Goal: Task Accomplishment & Management: Manage account settings

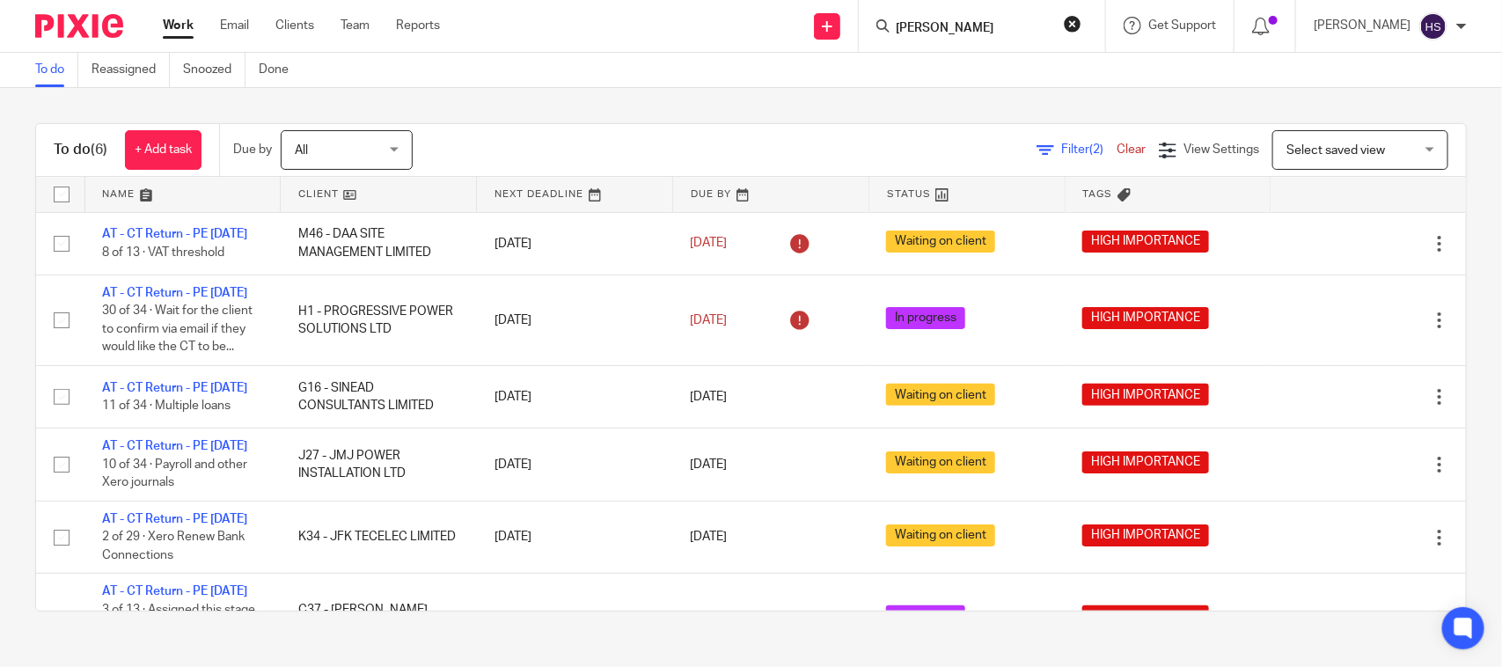
scroll to position [142, 0]
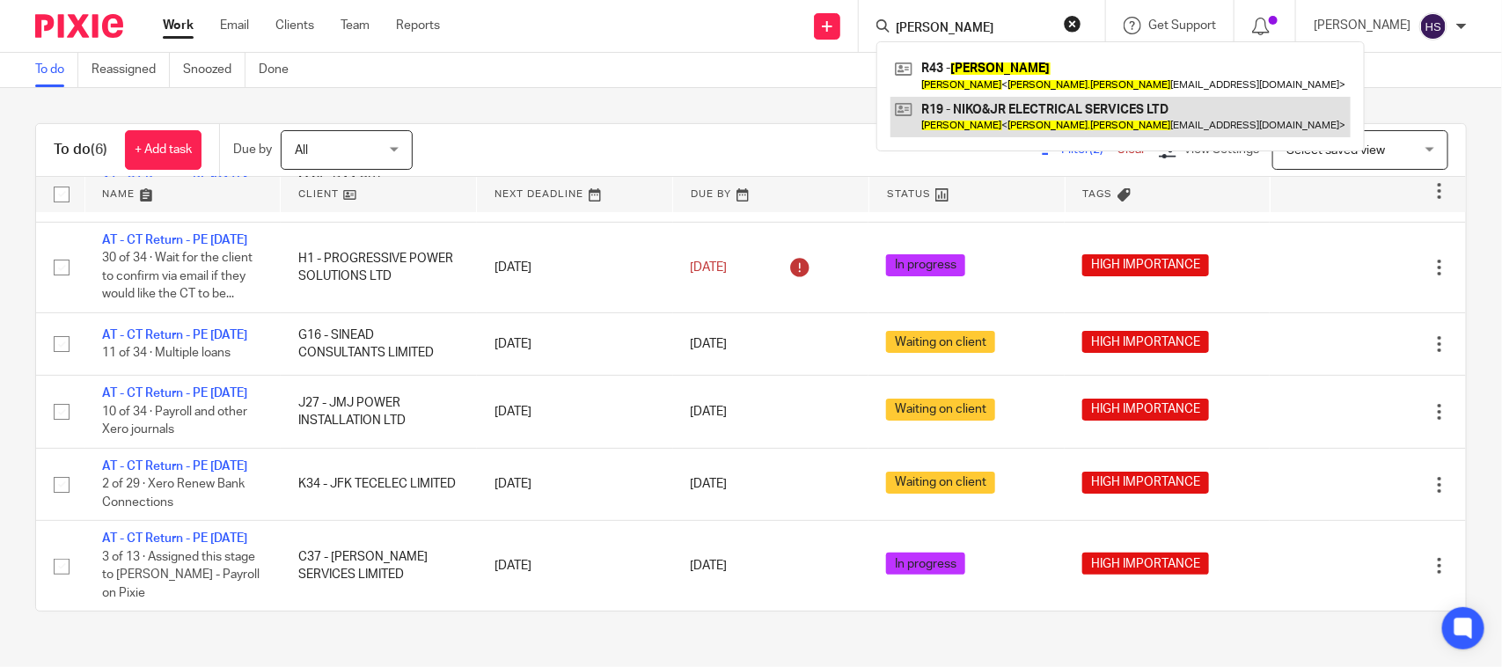
type input "Nicholas Reid"
click at [1032, 110] on link at bounding box center [1121, 117] width 460 height 40
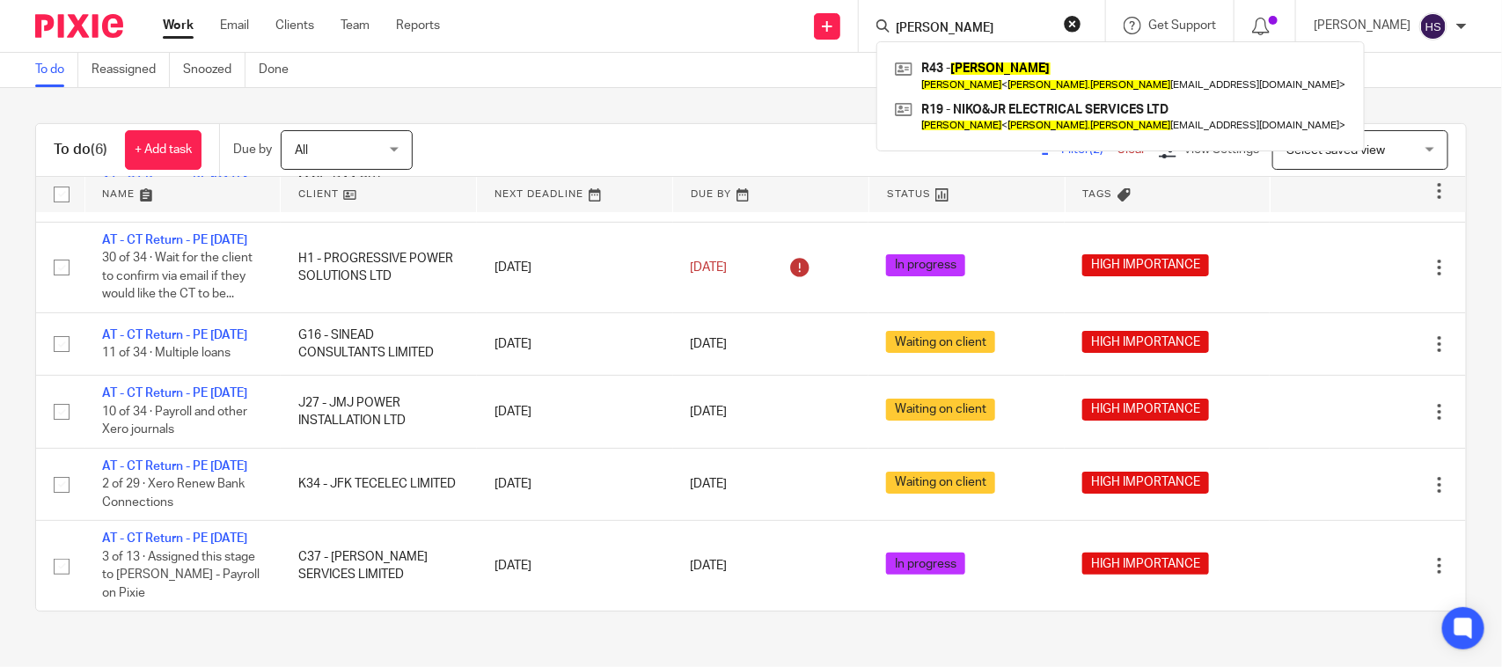
click at [676, 93] on div "To do (6) + Add task Due by All All Today Tomorrow This week Next week This mon…" at bounding box center [751, 367] width 1502 height 559
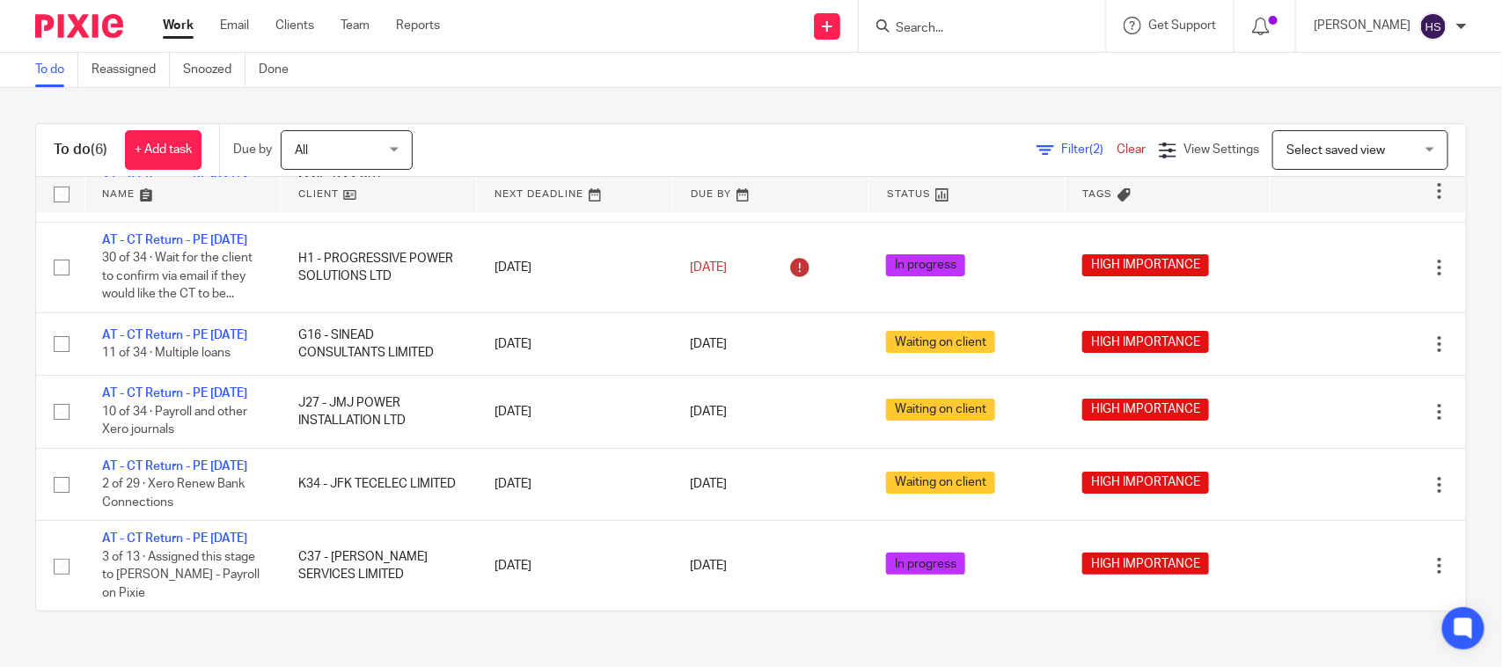
click at [176, 20] on link "Work" at bounding box center [178, 26] width 31 height 18
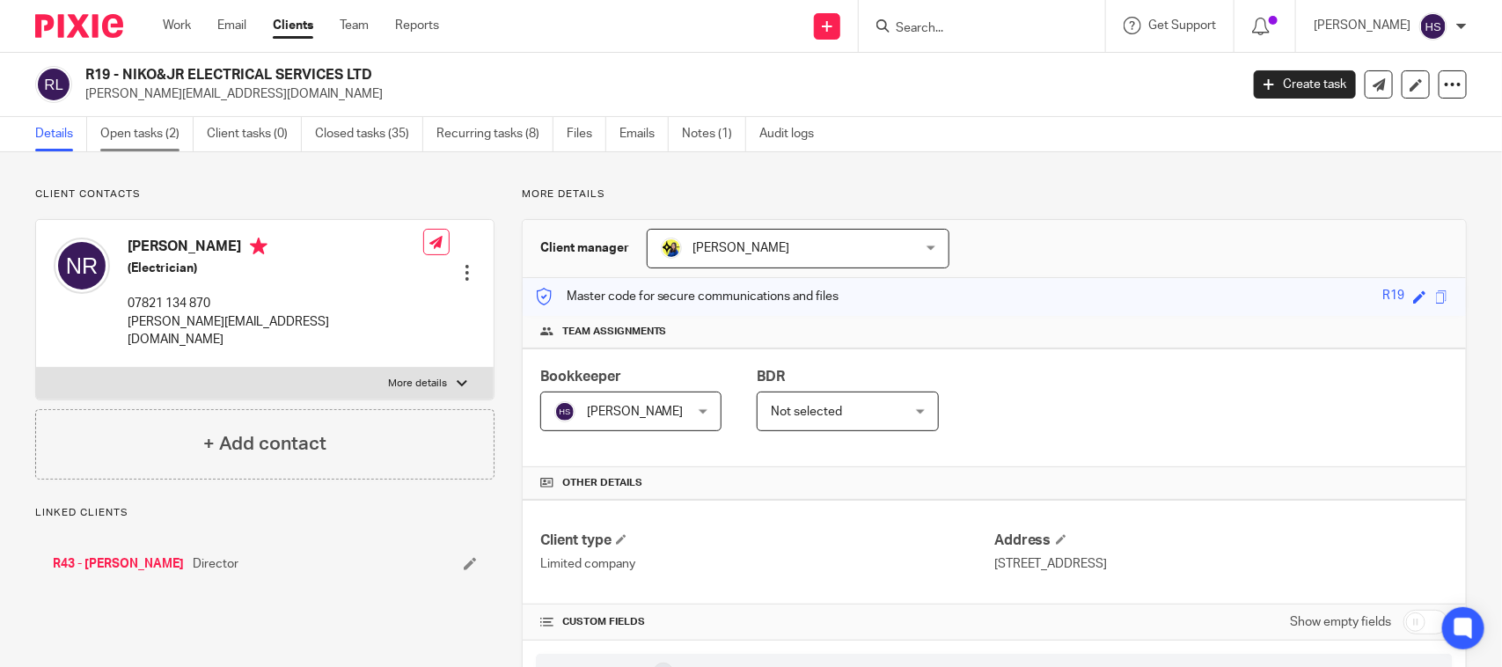
click at [128, 141] on link "Open tasks (2)" at bounding box center [146, 134] width 93 height 34
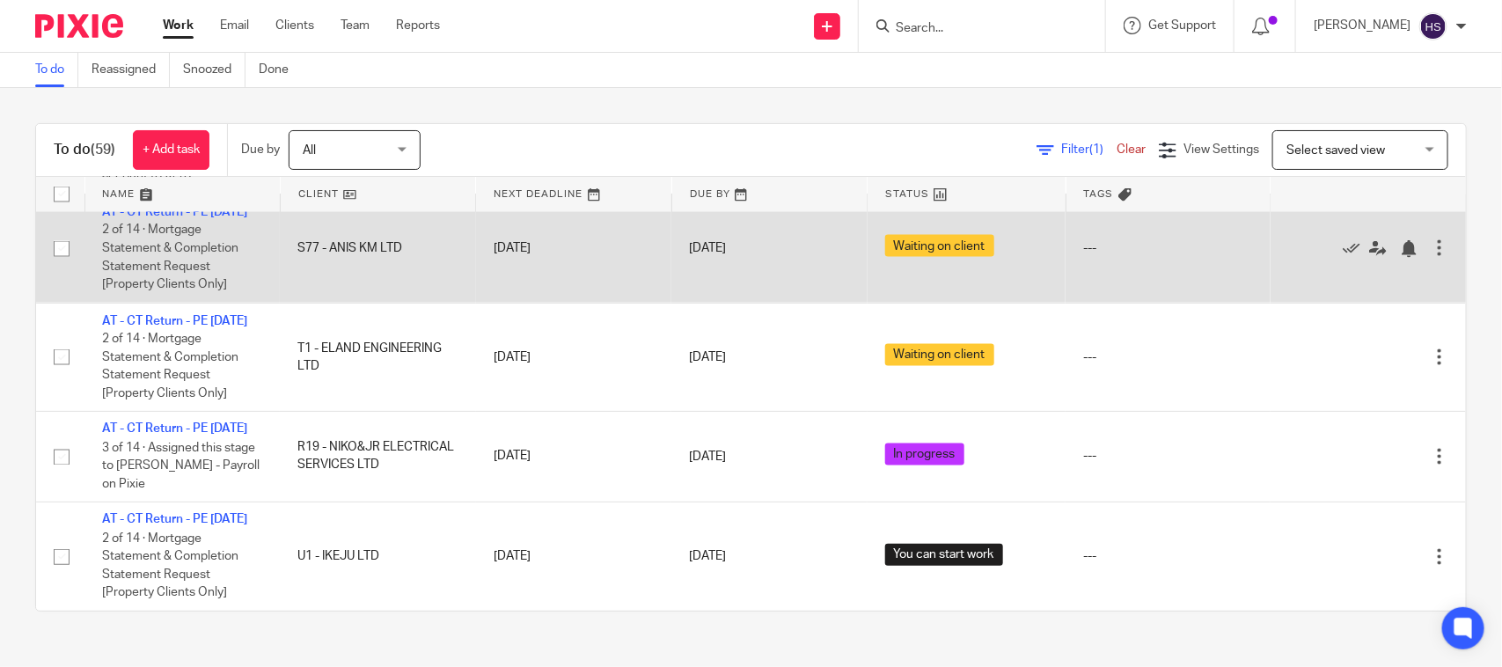
scroll to position [5060, 0]
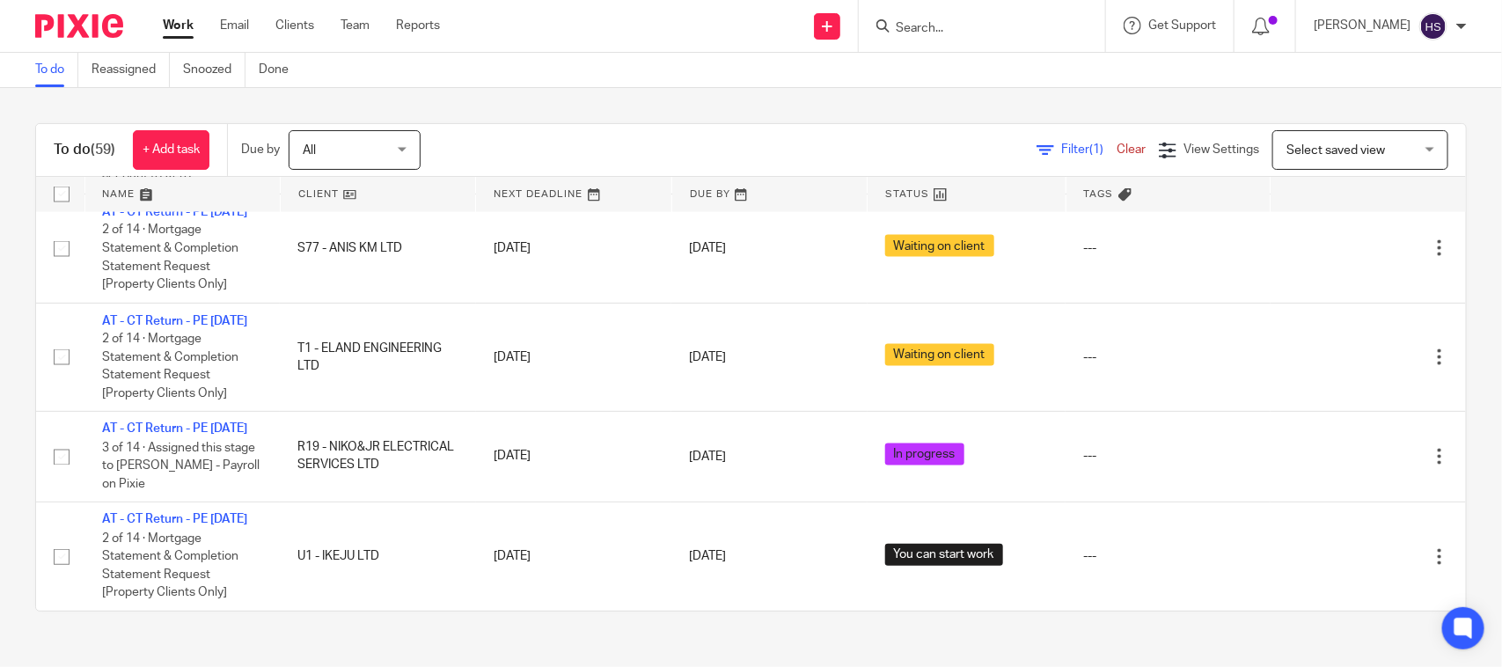
click at [1040, 26] on input "Search" at bounding box center [973, 29] width 158 height 16
paste input "Deme Flaviu"
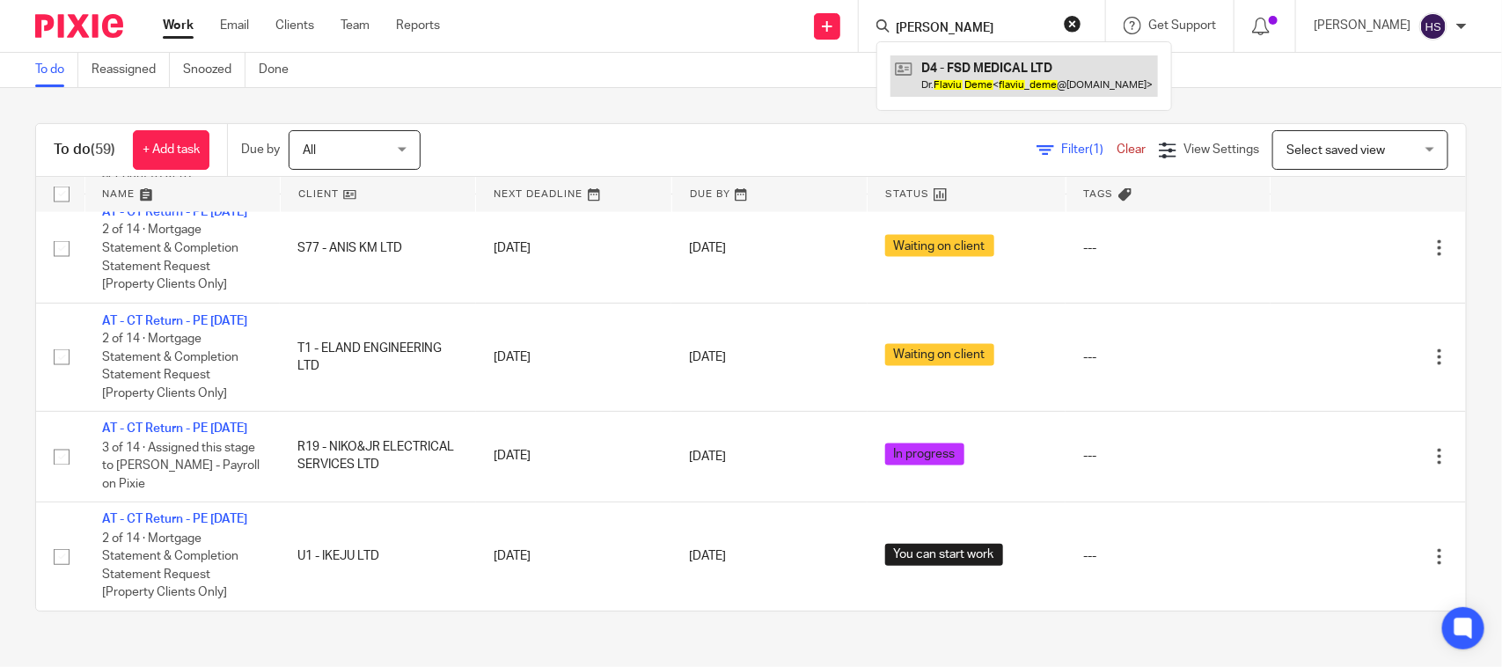
type input "Deme Flaviu"
click at [1049, 64] on link at bounding box center [1025, 75] width 268 height 40
click at [632, 64] on div "To do Reassigned Snoozed Done" at bounding box center [751, 70] width 1502 height 35
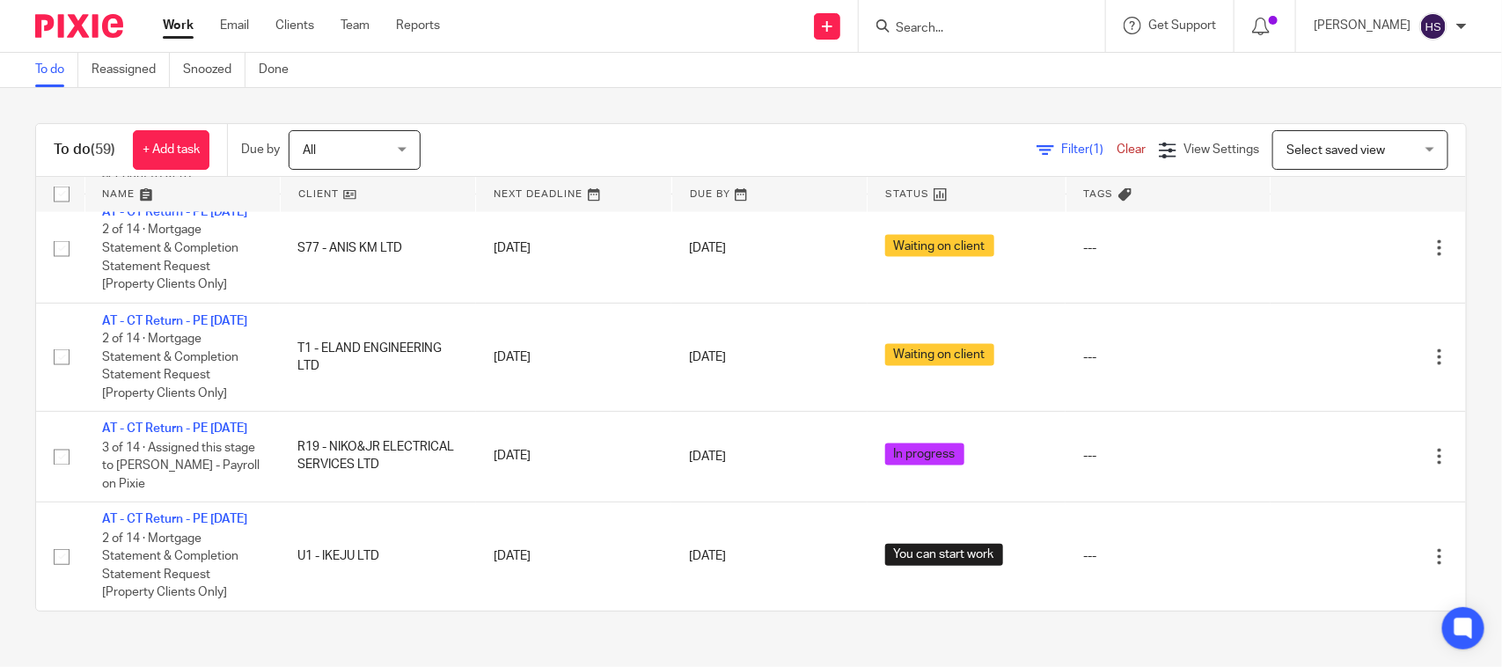
click at [172, 17] on link "Work" at bounding box center [178, 26] width 31 height 18
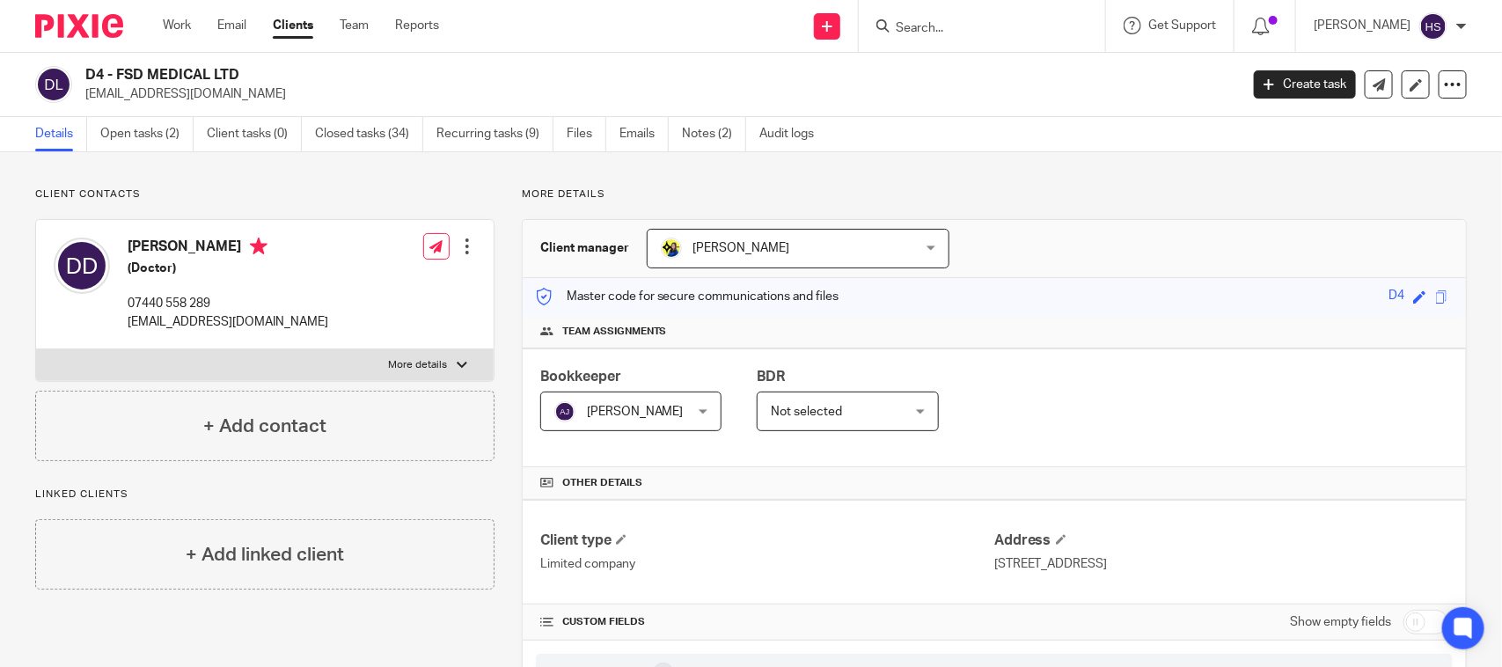
click at [1012, 31] on input "Search" at bounding box center [973, 29] width 158 height 16
paste input "[PERSON_NAME]"
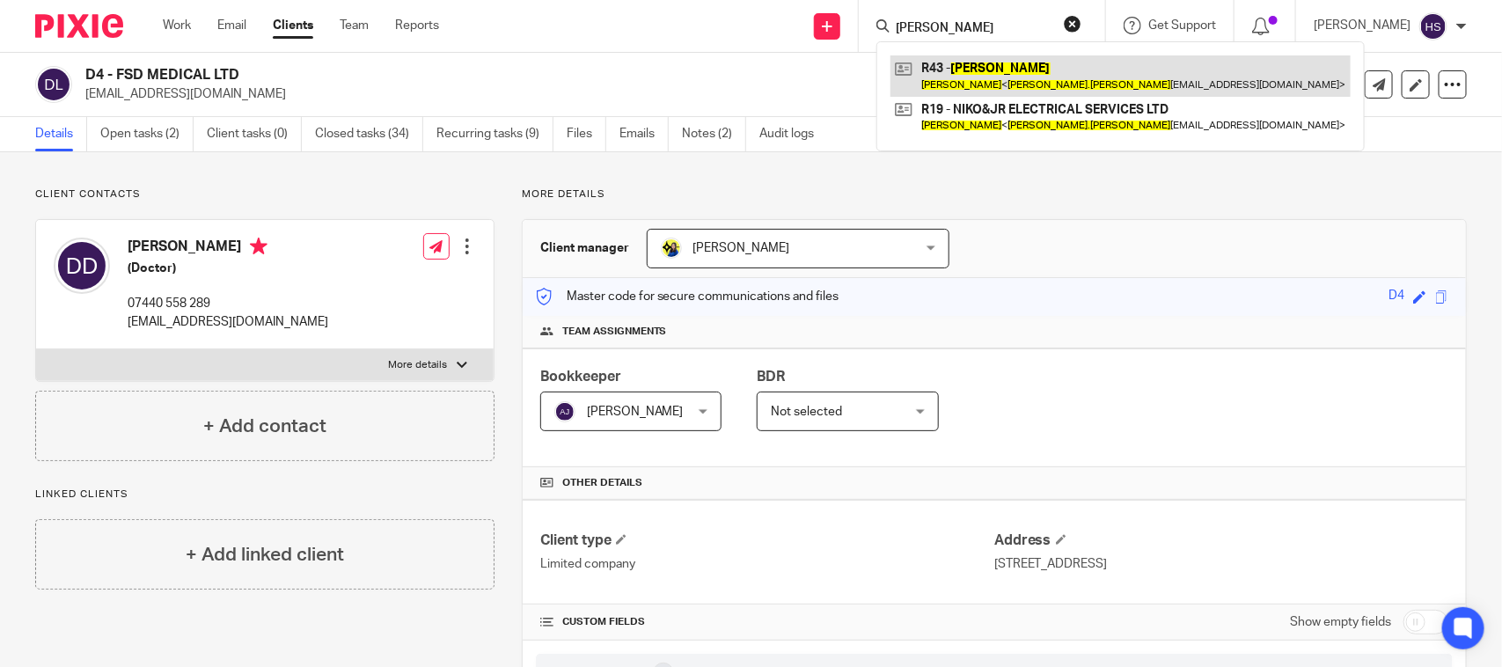
type input "[PERSON_NAME]"
click at [1102, 77] on link at bounding box center [1121, 75] width 460 height 40
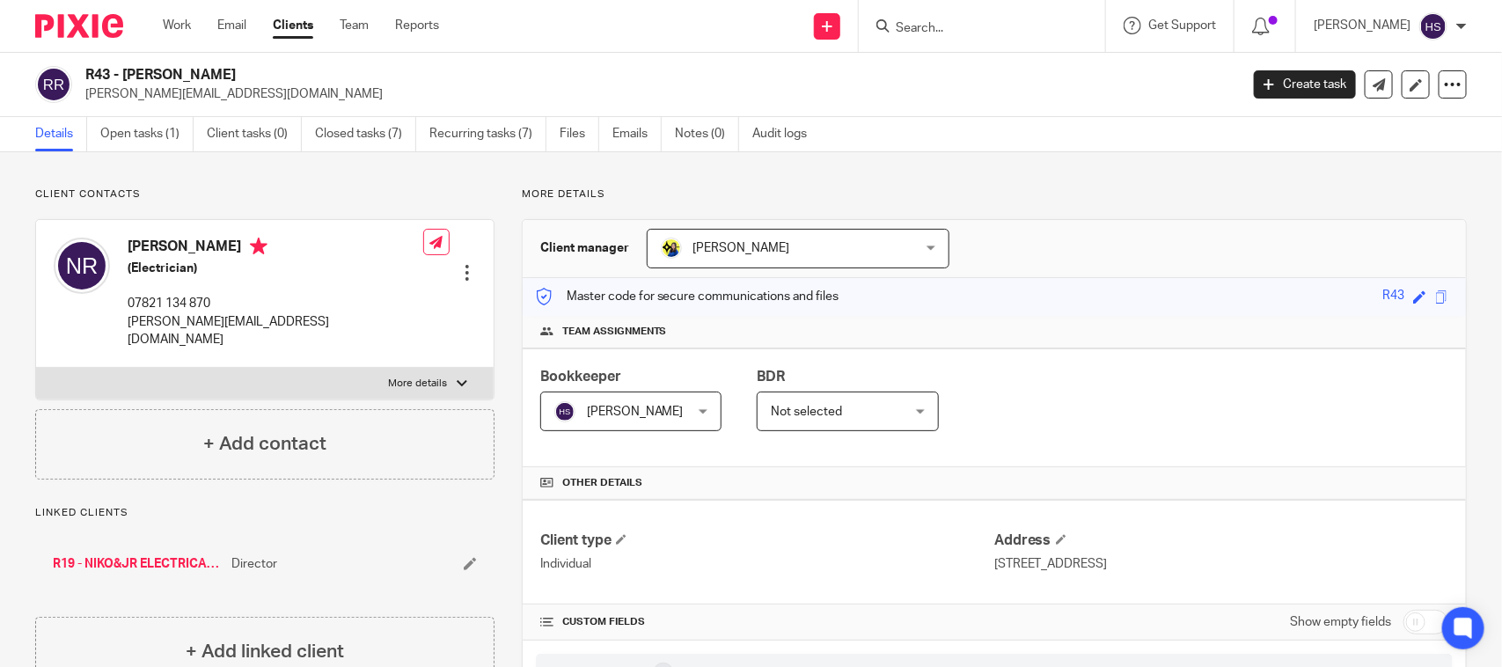
click at [638, 38] on div "Send new email Create task Add client Request signature Get Support Contact via…" at bounding box center [984, 26] width 1037 height 52
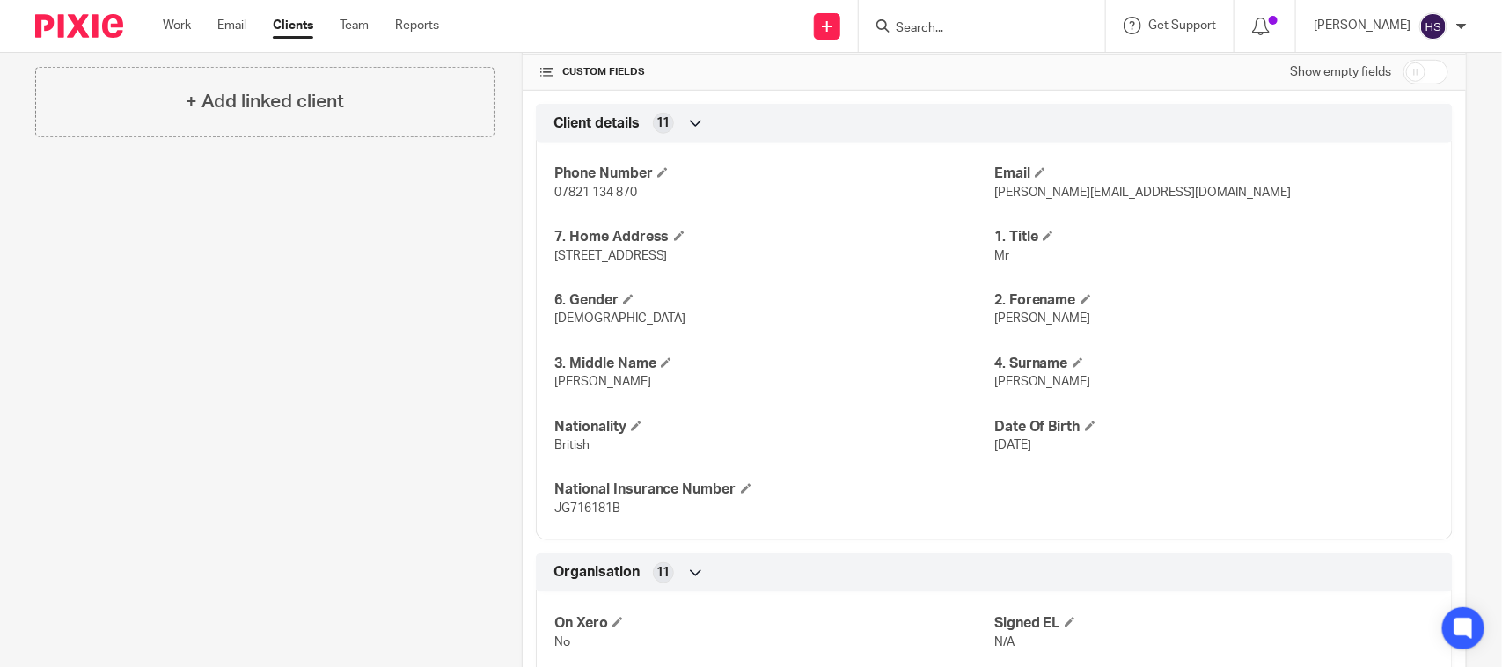
scroll to position [623, 0]
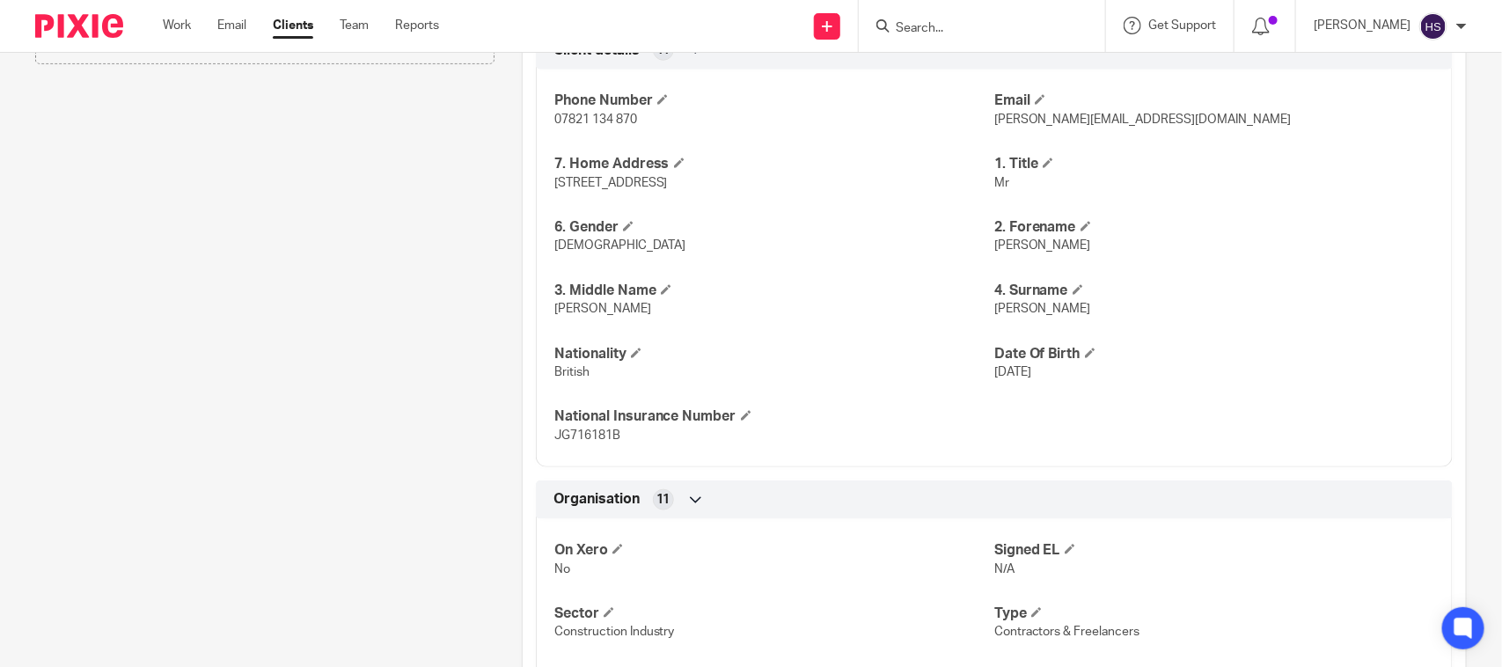
click at [585, 438] on span "JG716181B" at bounding box center [587, 435] width 66 height 12
copy span "JG716181B"
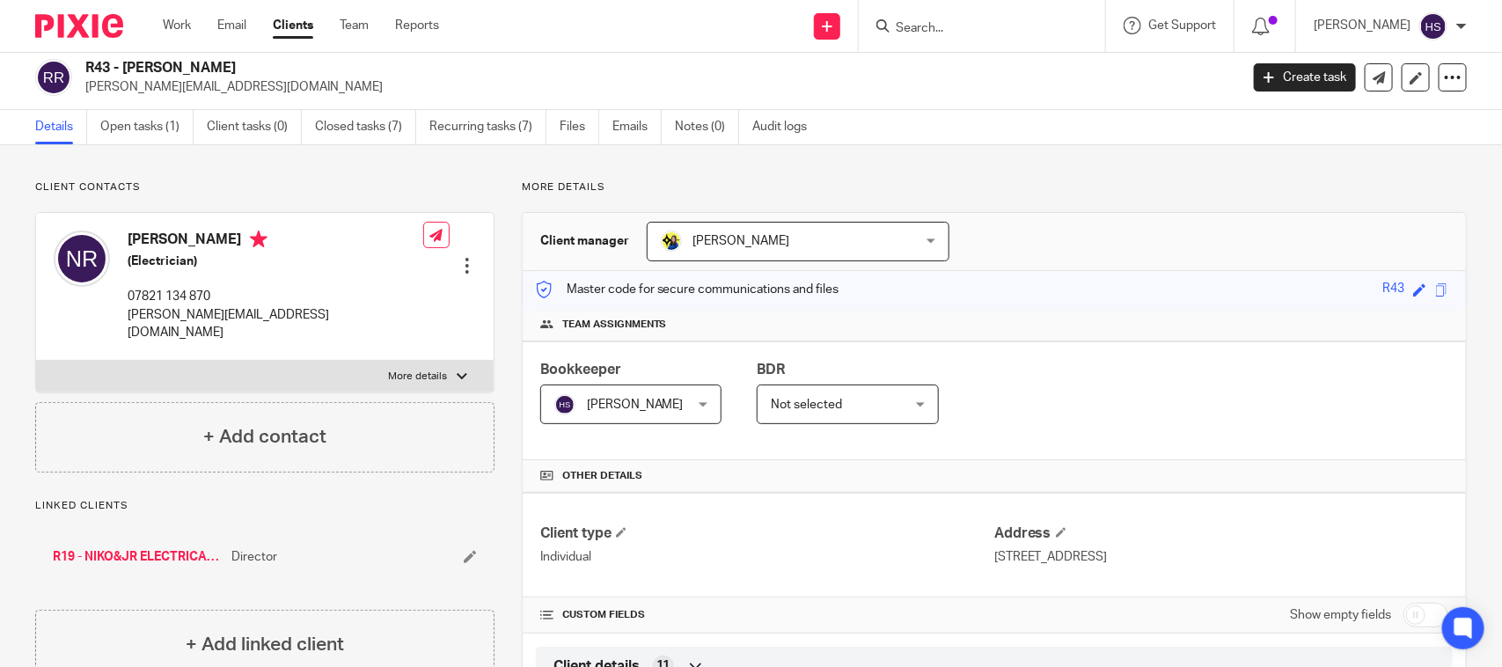
scroll to position [0, 0]
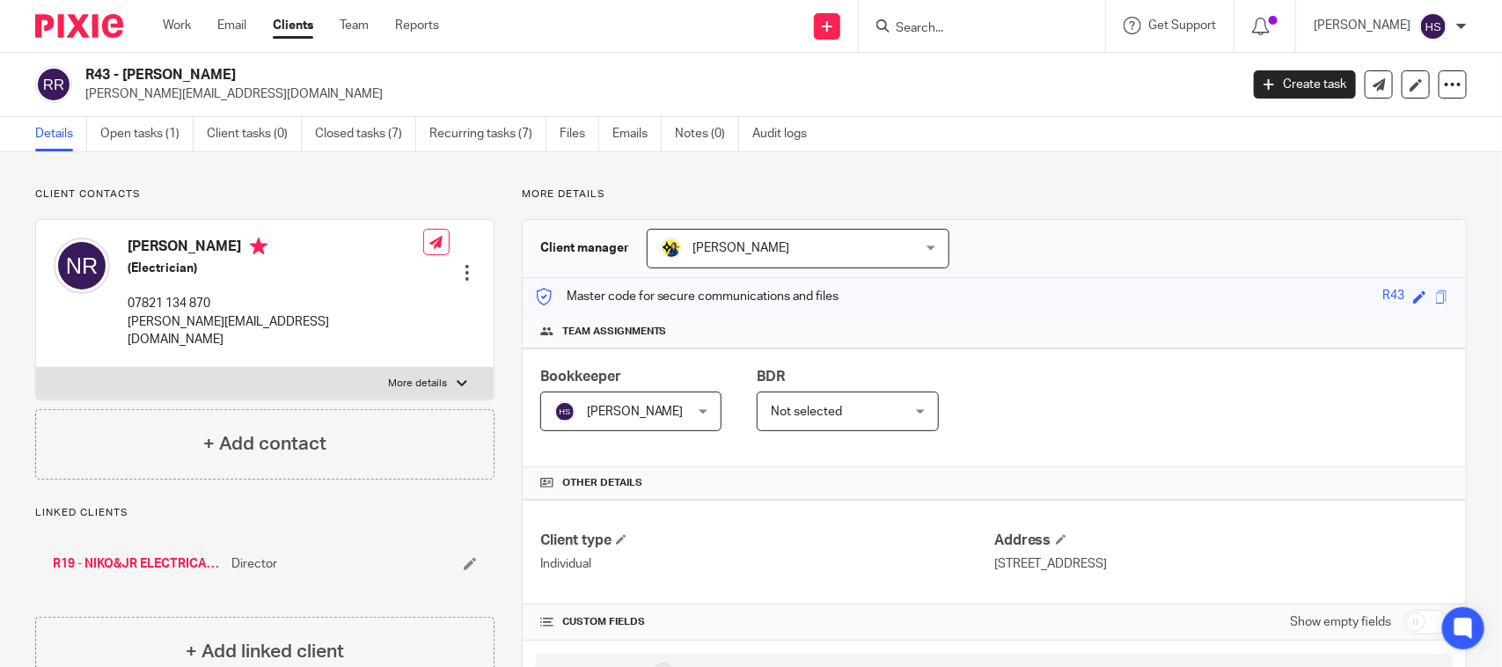
click at [148, 115] on div "R43 - [PERSON_NAME] [PERSON_NAME][EMAIL_ADDRESS][DOMAIN_NAME] Create task Updat…" at bounding box center [751, 85] width 1502 height 64
click at [139, 125] on link "Open tasks (1)" at bounding box center [146, 134] width 93 height 34
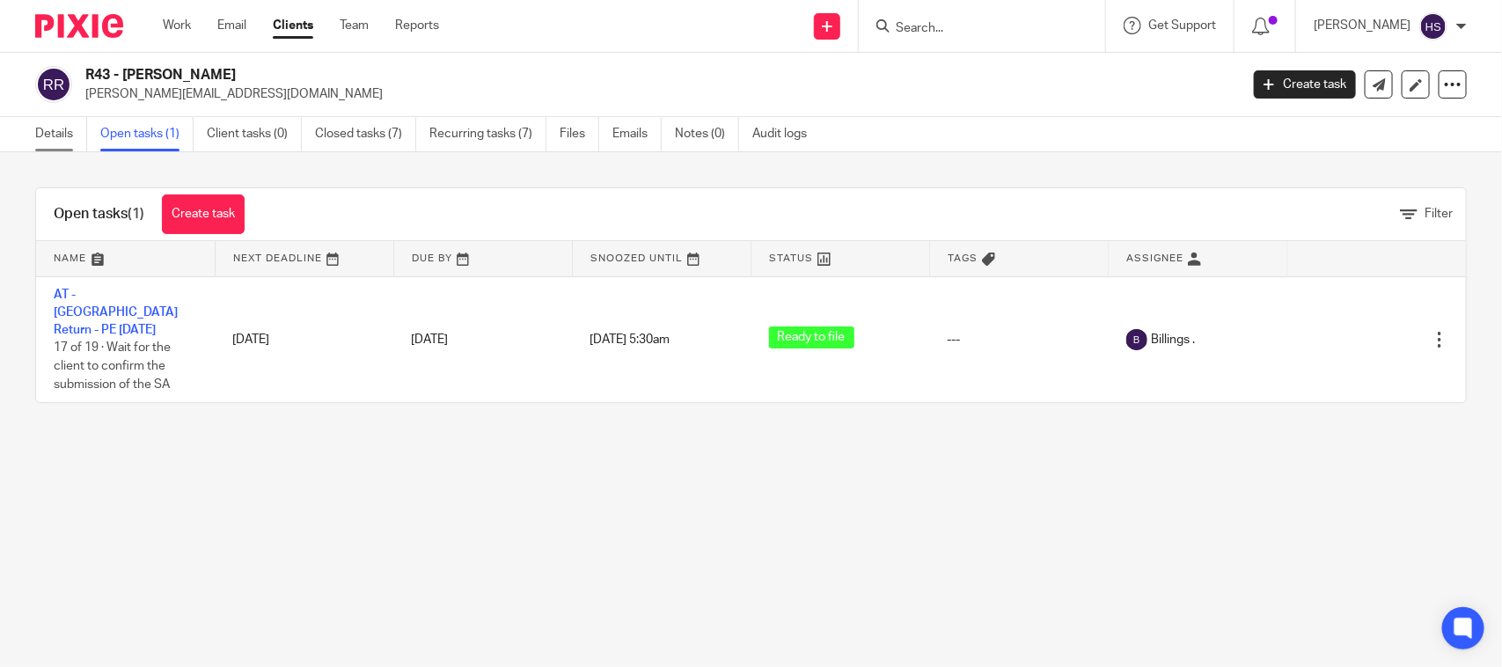
click at [49, 141] on link "Details" at bounding box center [61, 134] width 52 height 34
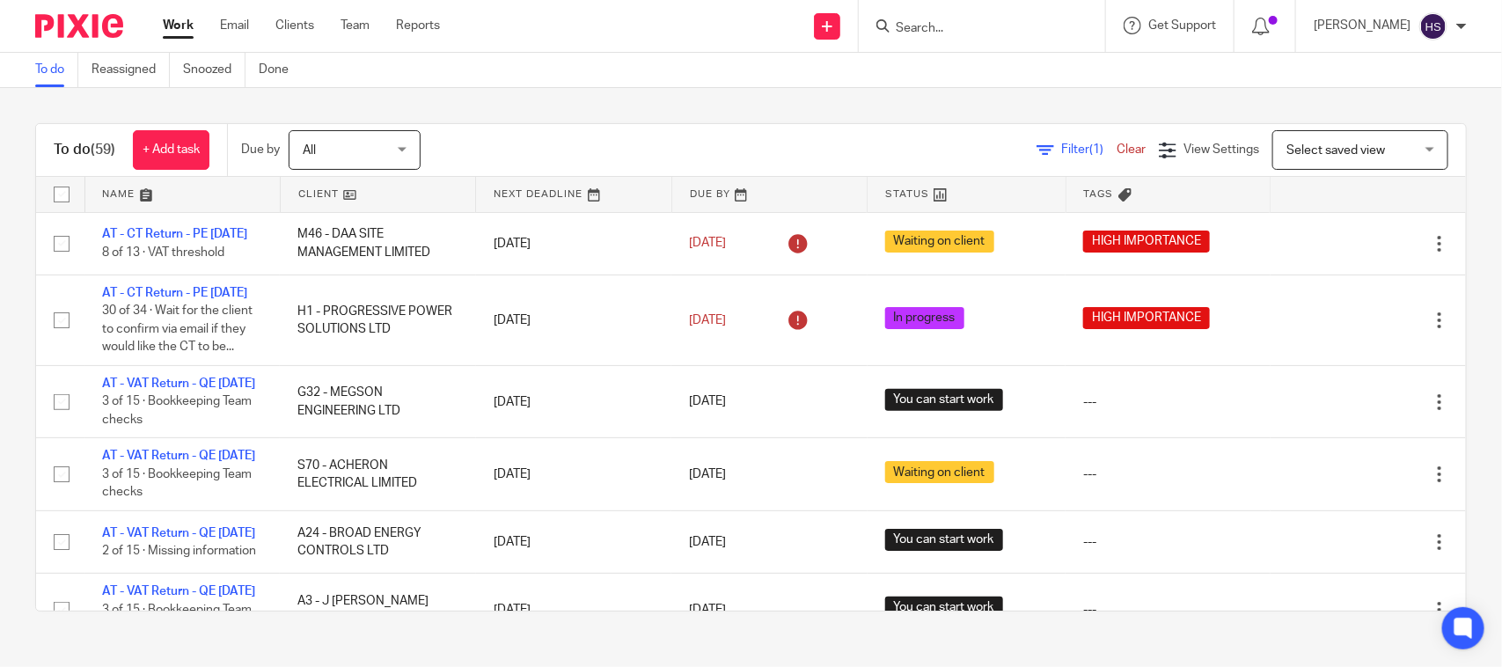
scroll to position [1109, 0]
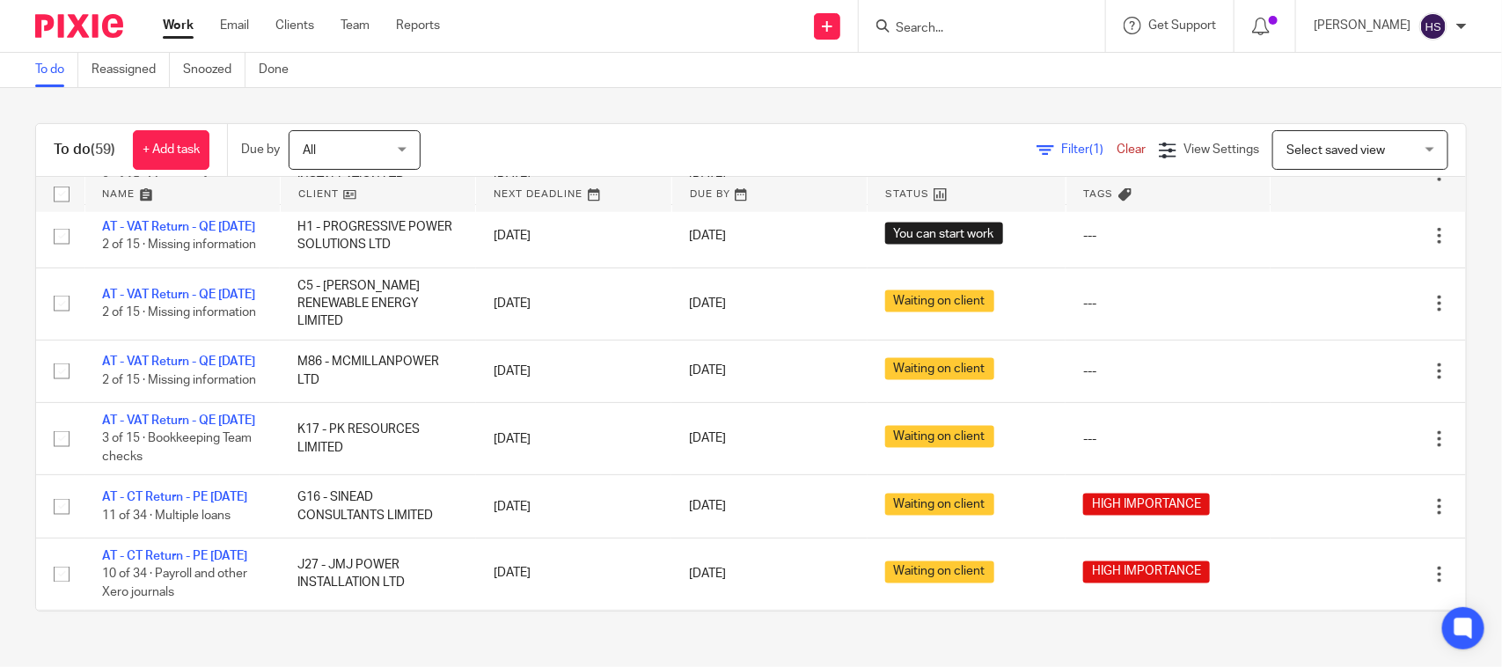
click at [143, 107] on link "AT - VAT Return - QE 31-07-2025" at bounding box center [178, 101] width 153 height 12
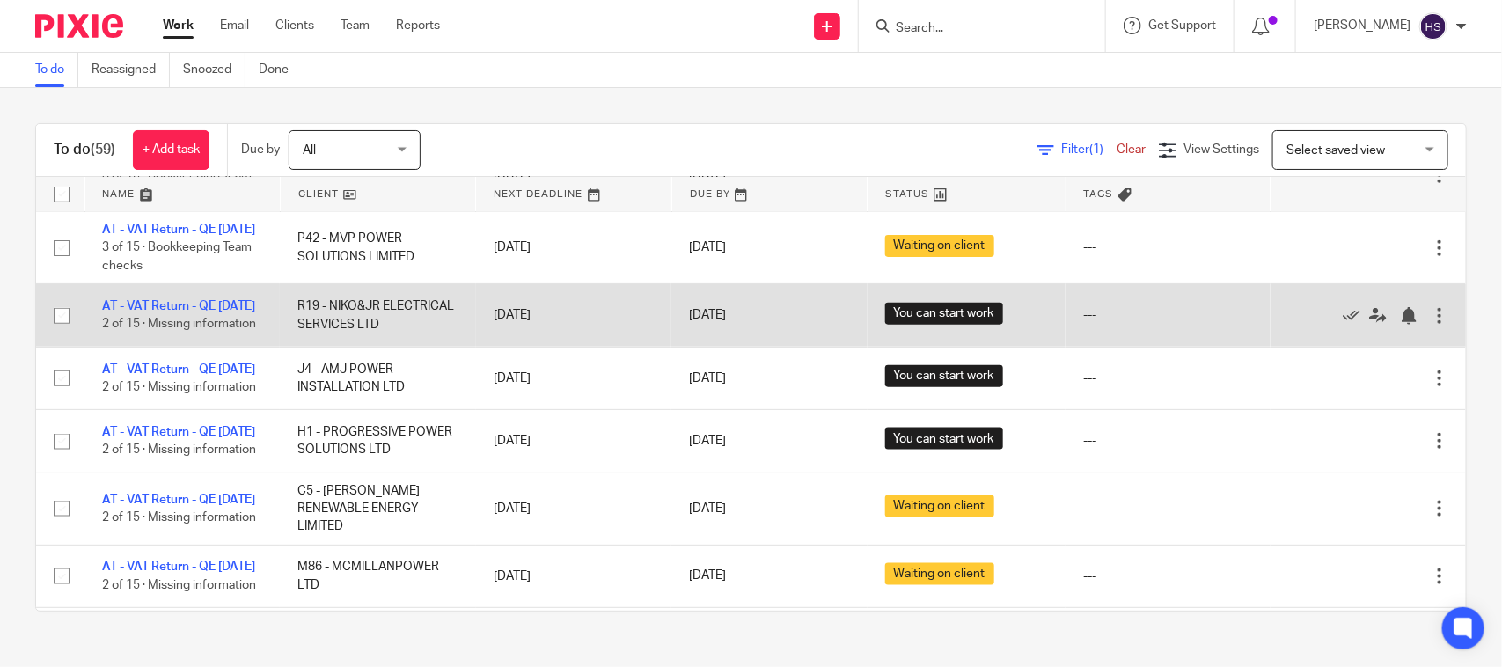
scroll to position [815, 0]
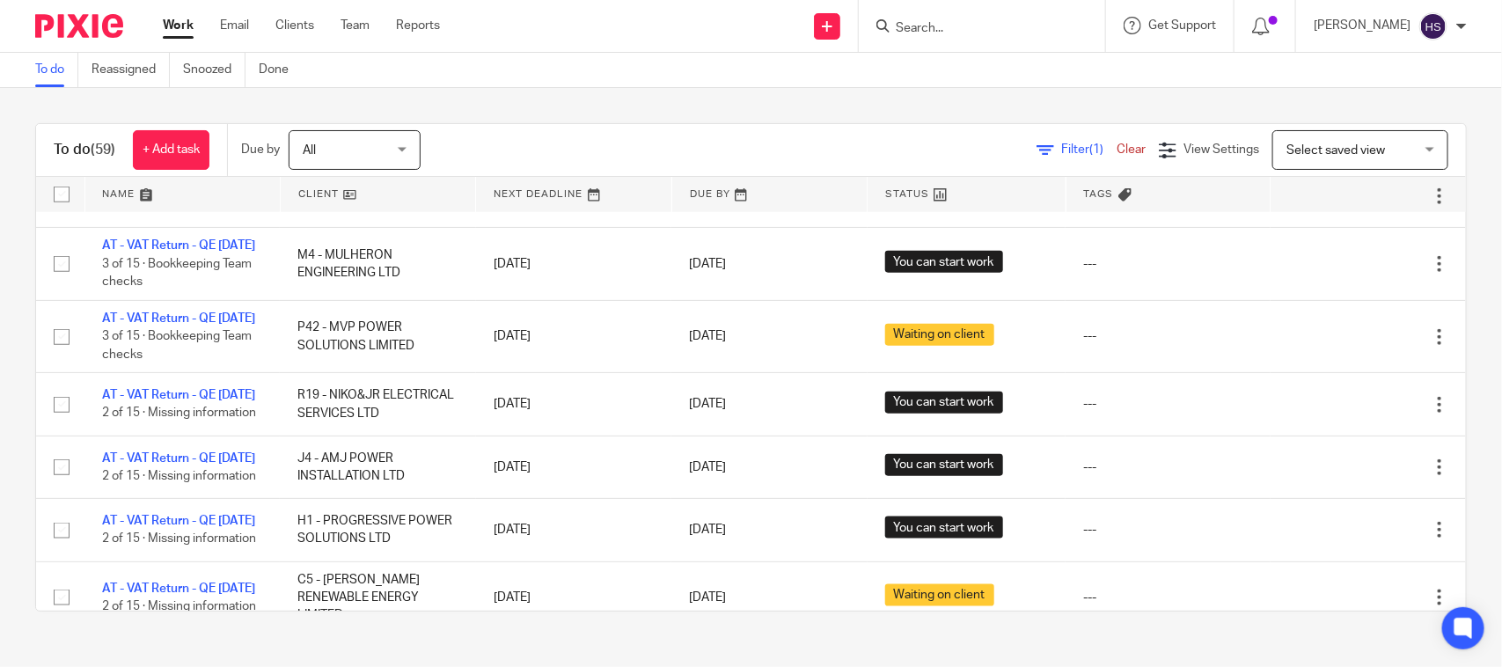
click at [988, 27] on input "Search" at bounding box center [973, 29] width 158 height 16
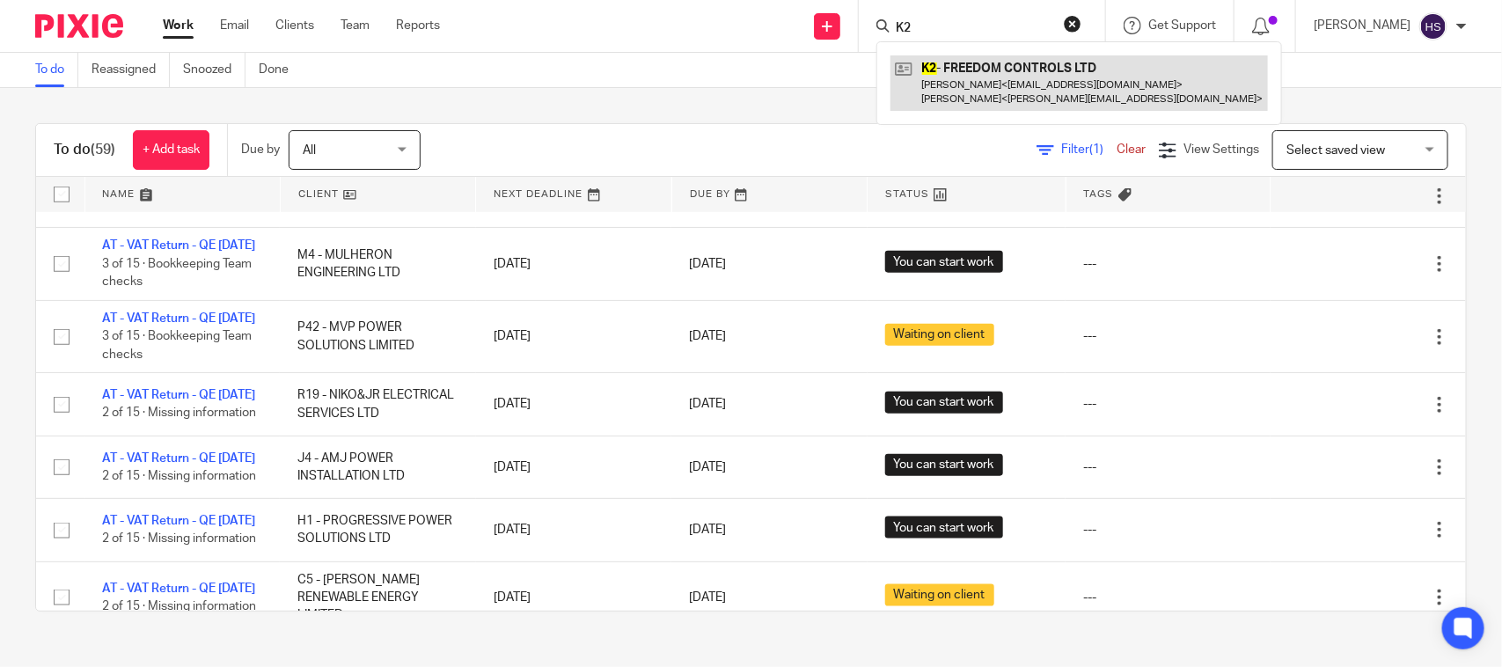
type input "K2"
click at [1001, 79] on link at bounding box center [1080, 82] width 378 height 55
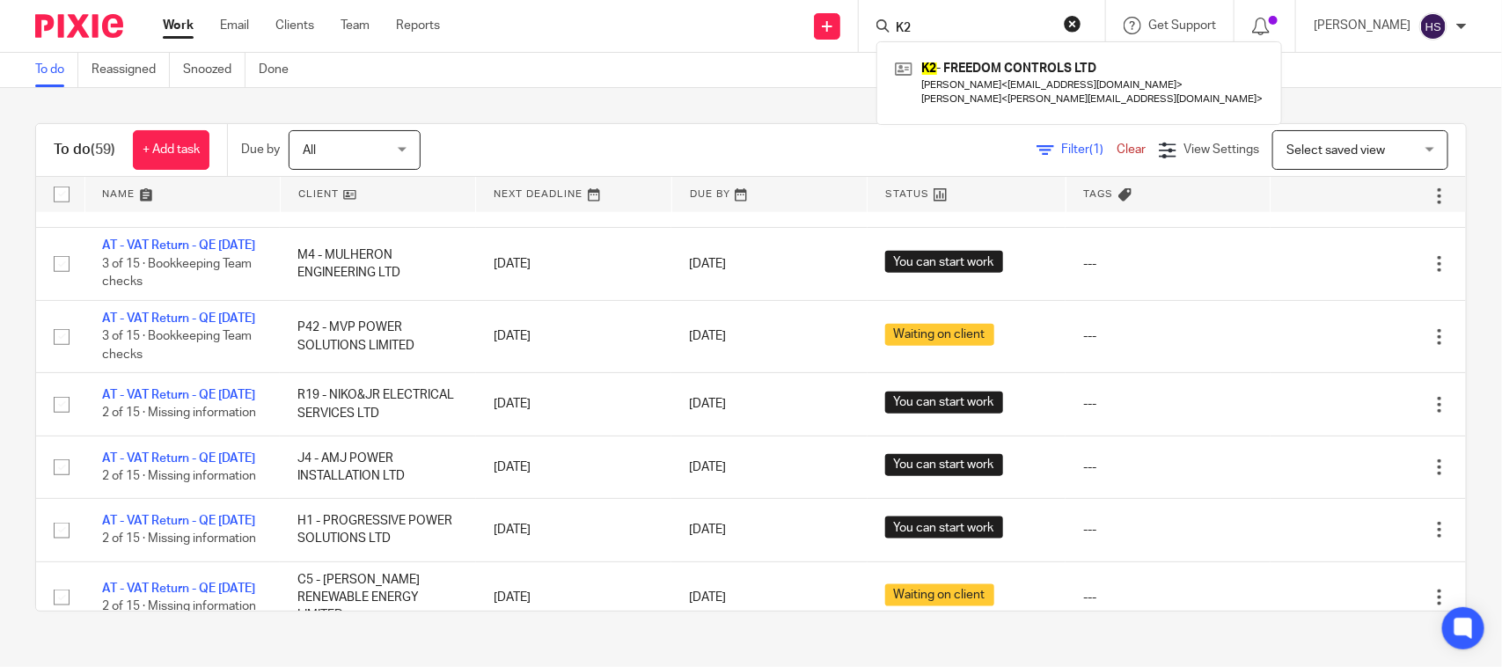
click at [168, 25] on link "Work" at bounding box center [178, 26] width 31 height 18
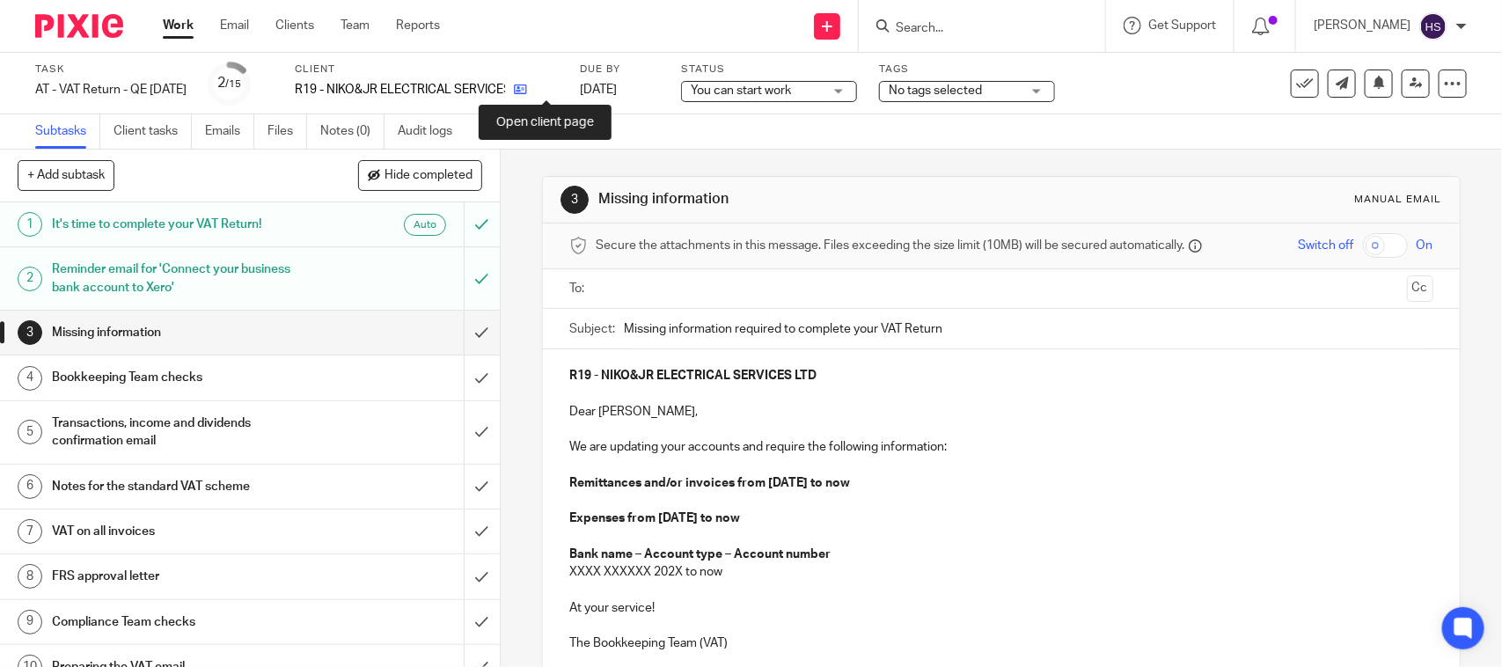
click at [527, 91] on icon at bounding box center [520, 89] width 13 height 13
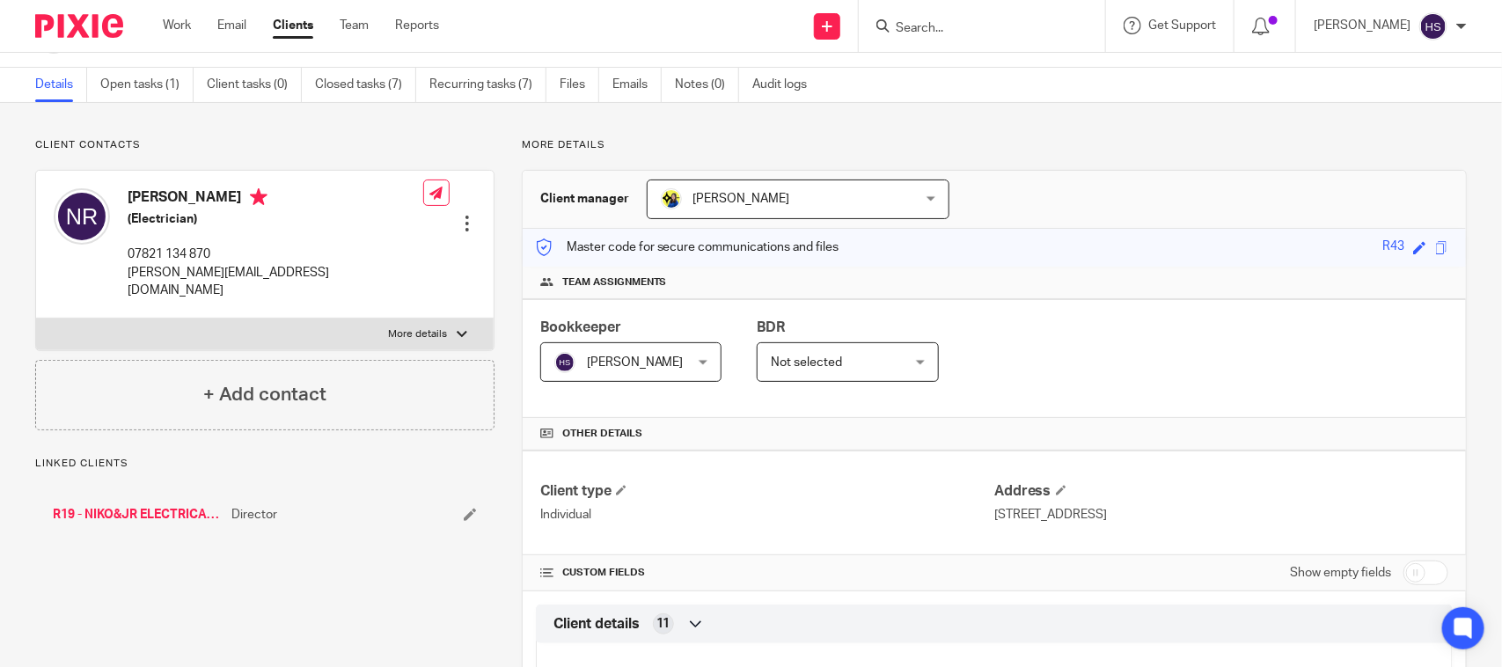
scroll to position [36, 0]
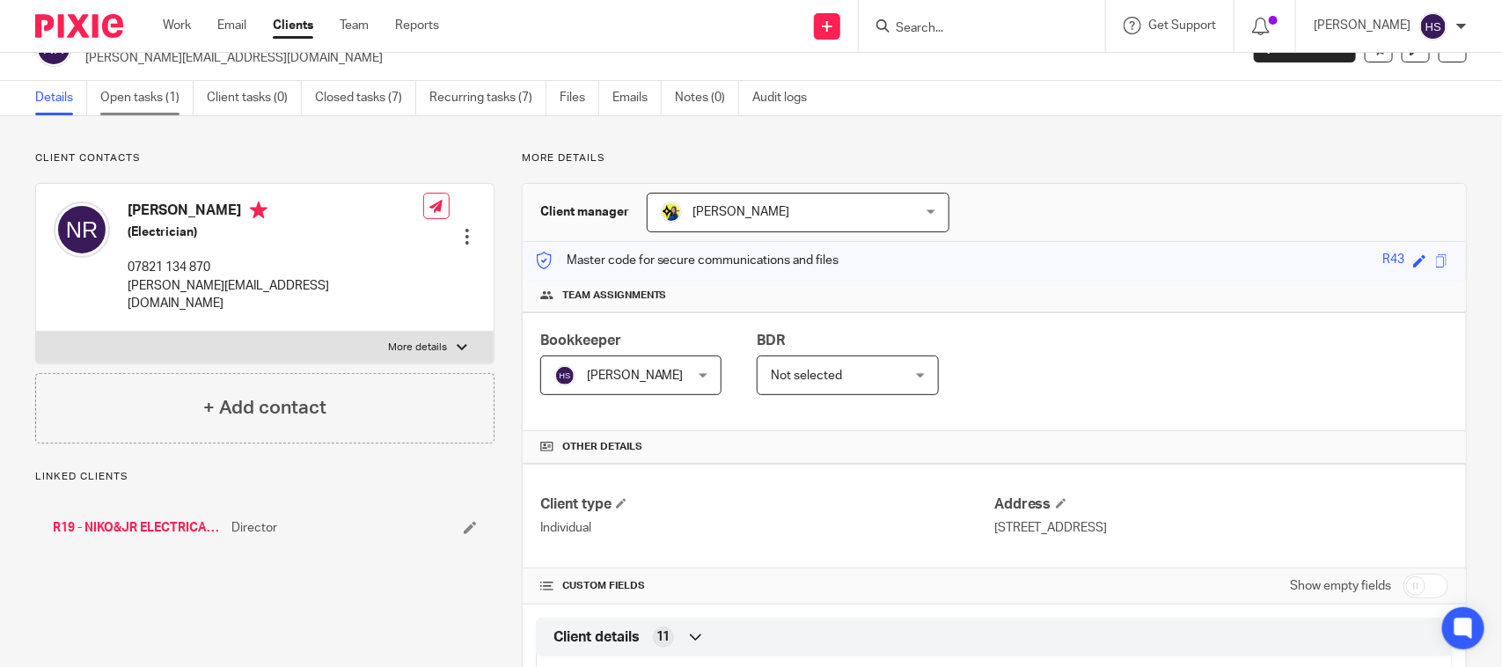
click at [163, 99] on link "Open tasks (1)" at bounding box center [146, 98] width 93 height 34
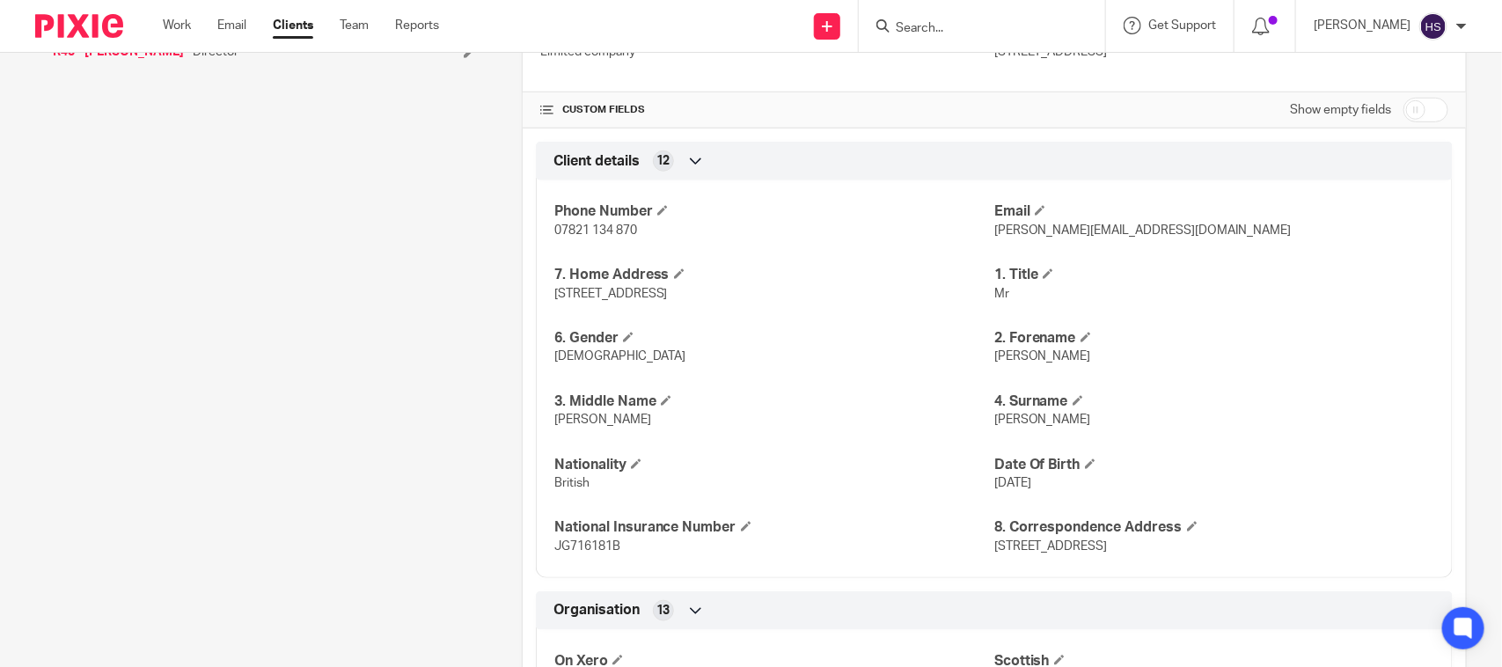
scroll to position [513, 0]
click at [1008, 356] on span "[PERSON_NAME]" at bounding box center [1042, 355] width 97 height 12
copy span "[PERSON_NAME]"
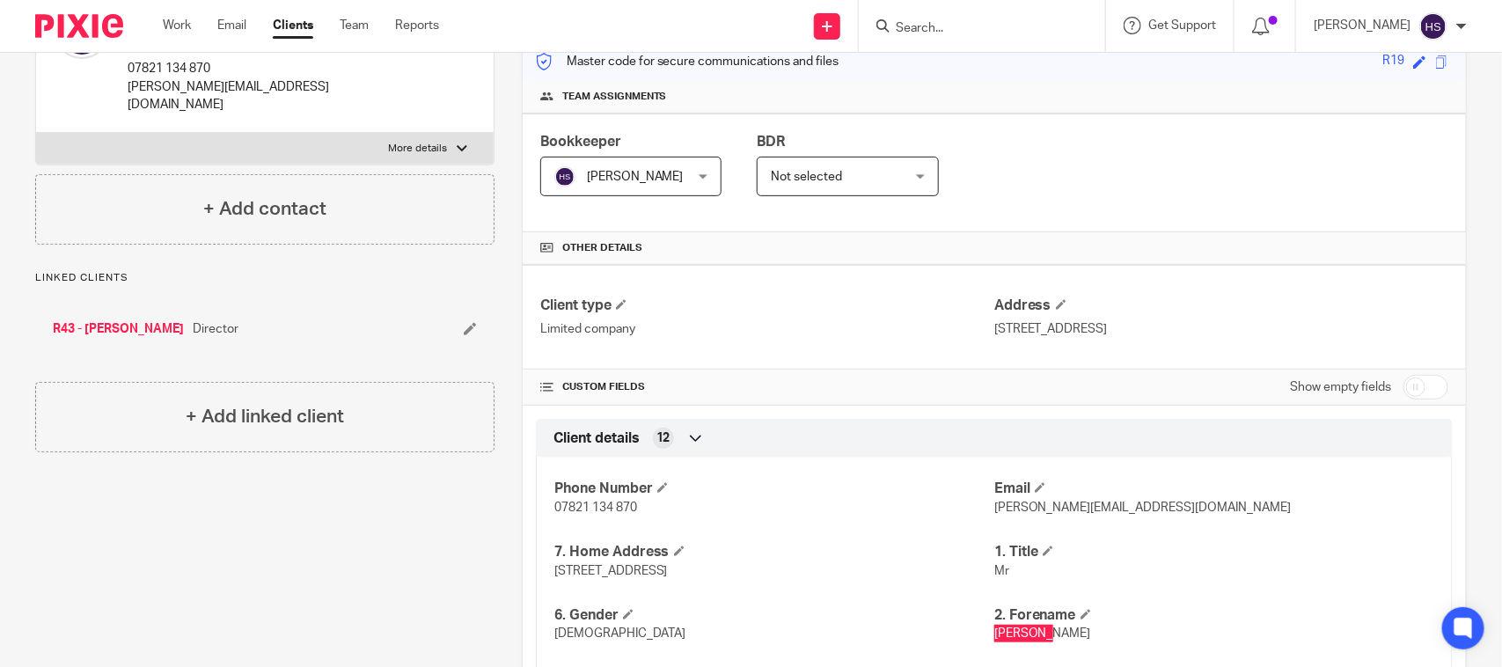
scroll to position [0, 0]
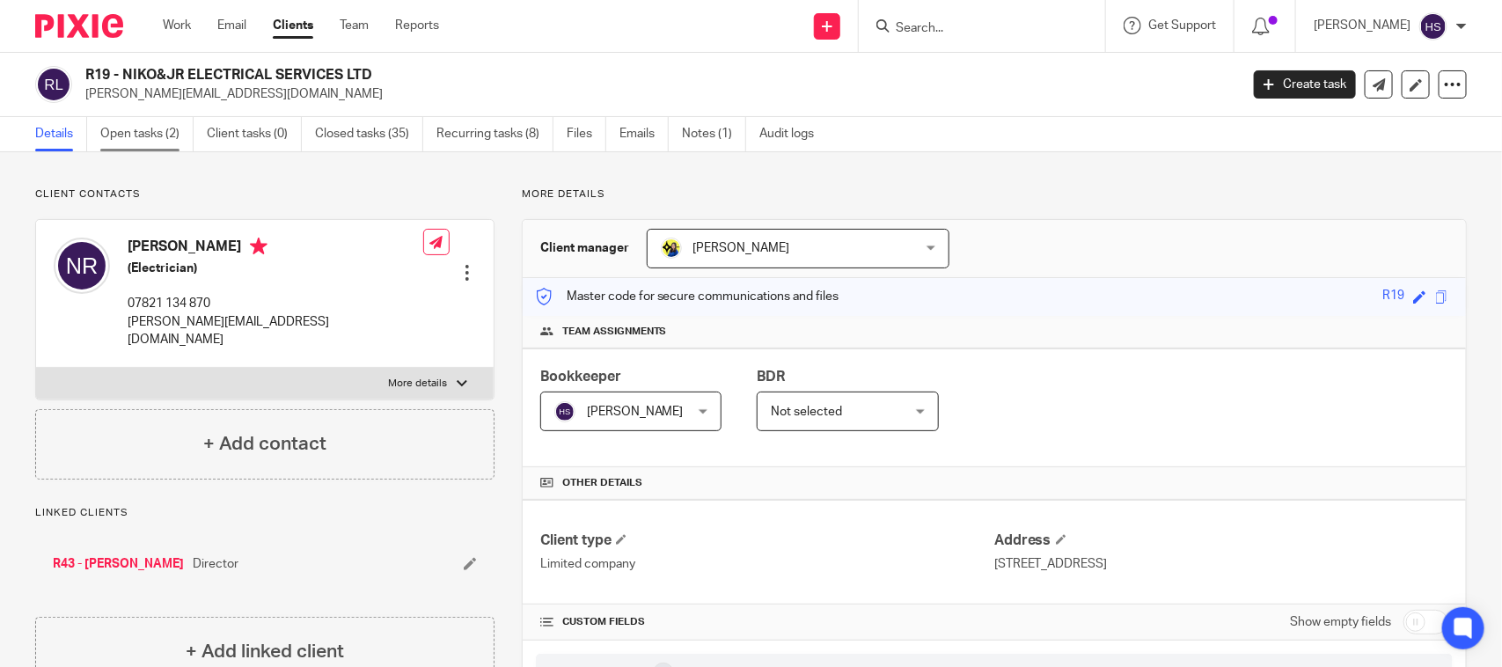
click at [151, 138] on link "Open tasks (2)" at bounding box center [146, 134] width 93 height 34
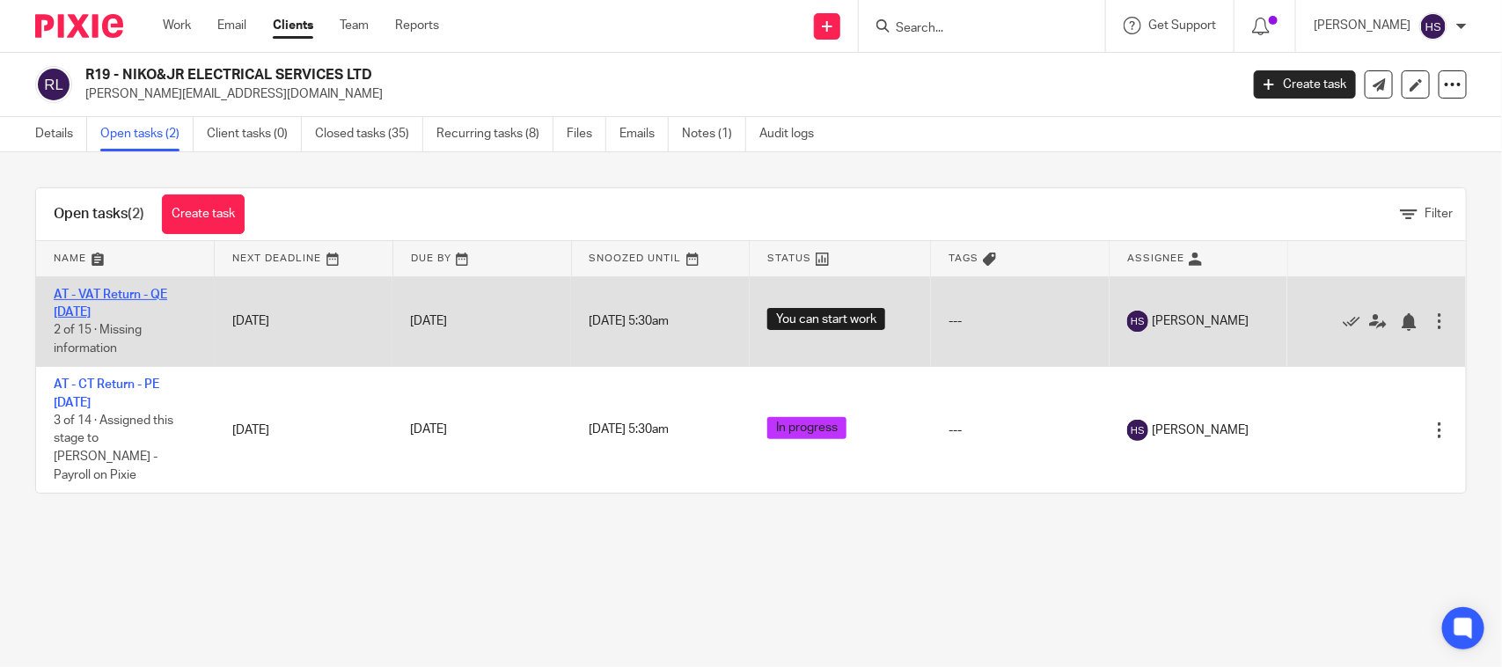
click at [133, 289] on link "AT - VAT Return - QE [DATE]" at bounding box center [111, 304] width 114 height 30
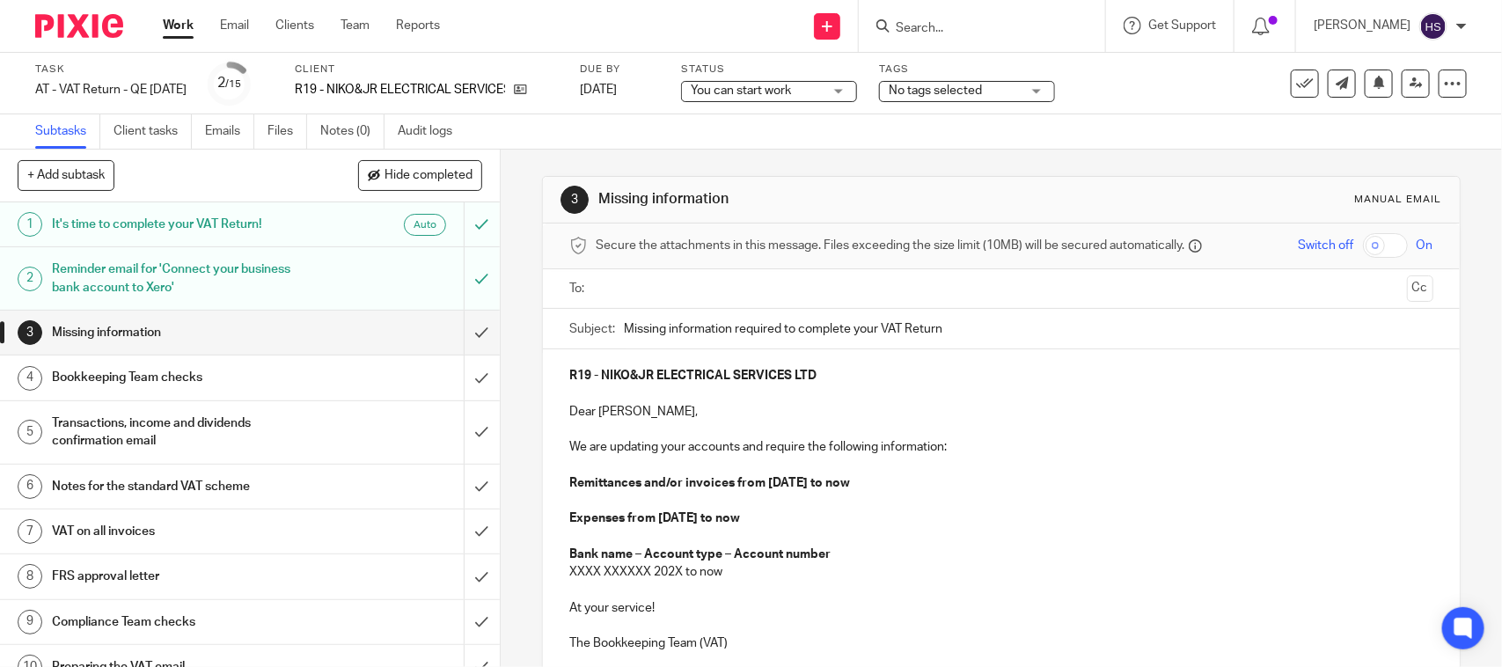
click at [268, 130] on ul "Subtasks Client tasks Emails Files Notes (0) Audit logs" at bounding box center [257, 131] width 444 height 34
click at [282, 128] on link "Files" at bounding box center [288, 131] width 40 height 34
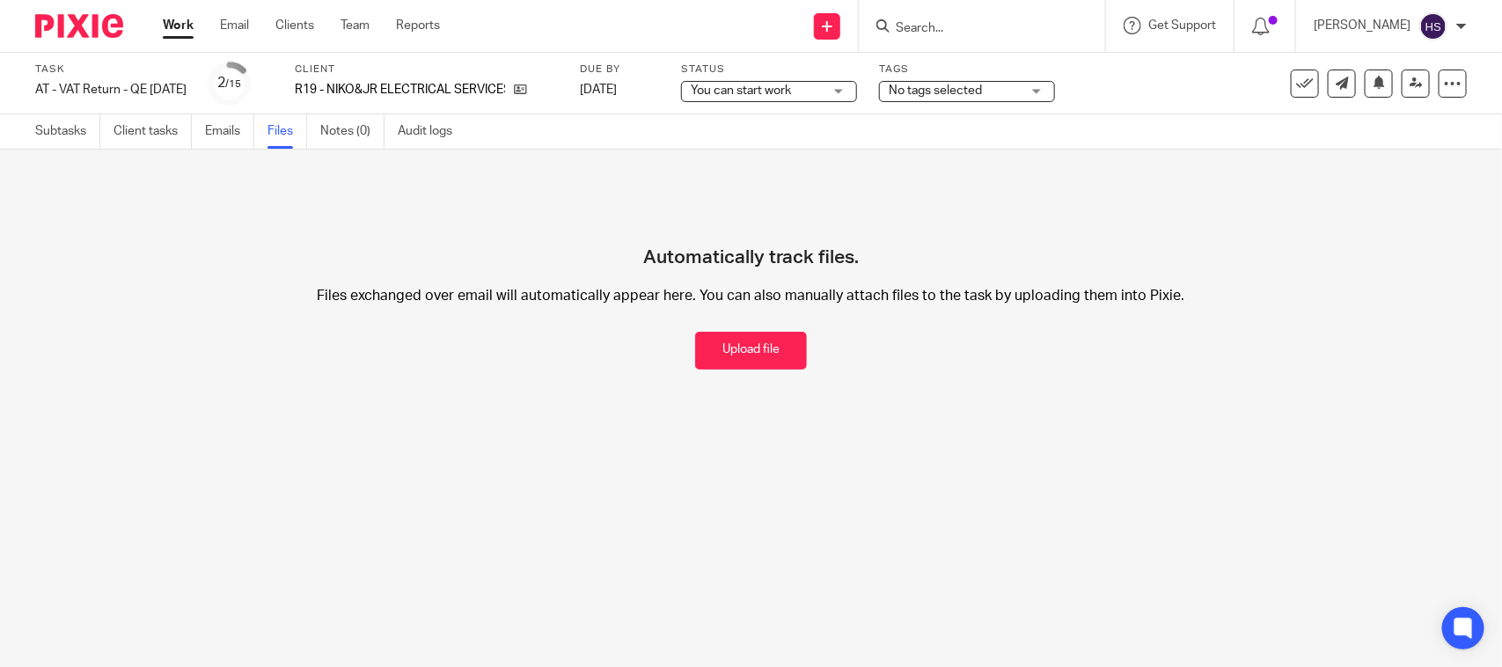
click at [715, 352] on button "Upload file" at bounding box center [751, 351] width 112 height 38
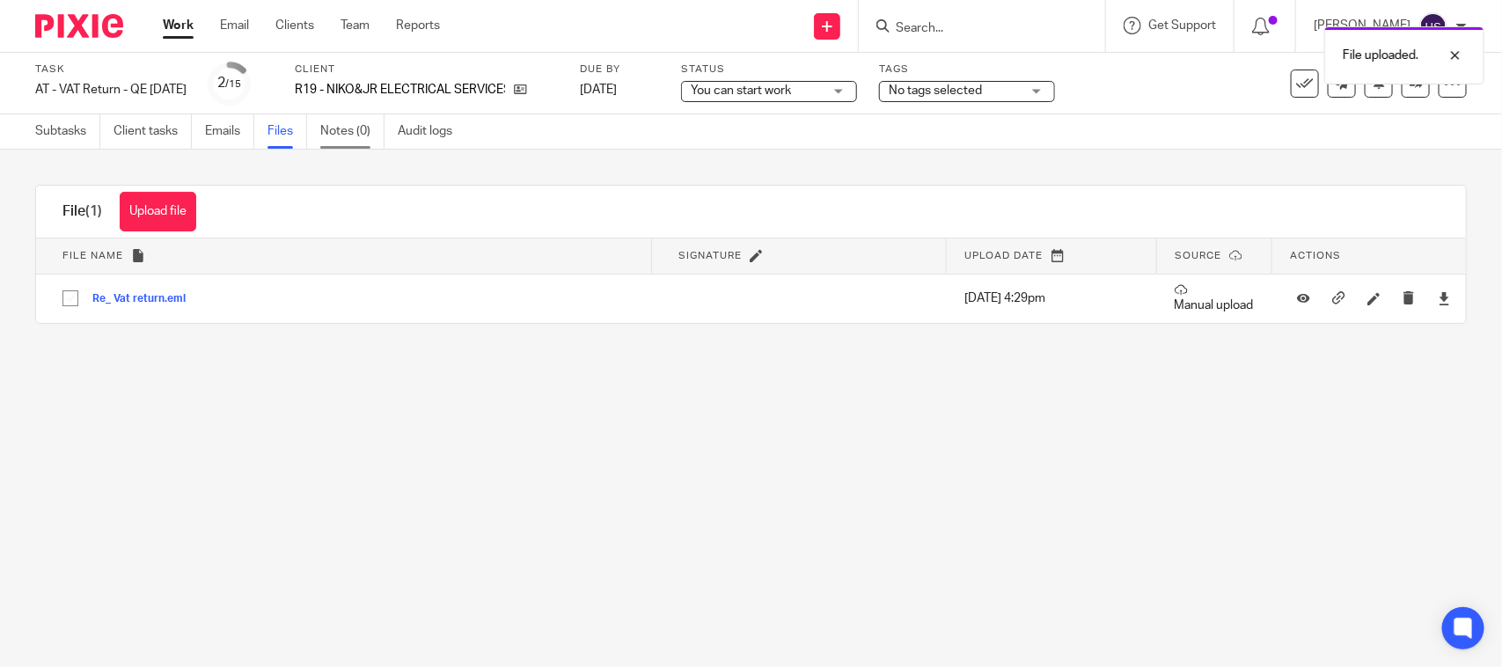
click at [330, 126] on link "Notes (0)" at bounding box center [352, 131] width 64 height 34
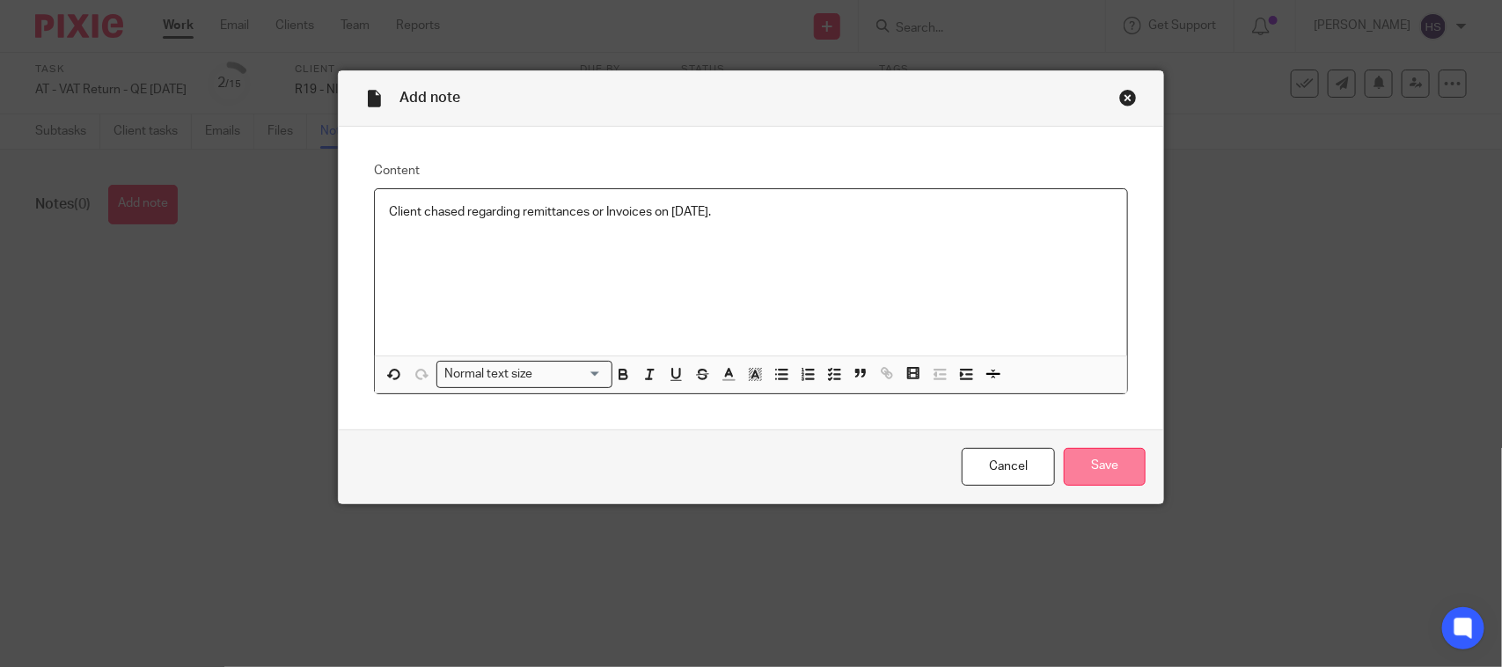
click at [1102, 454] on input "Save" at bounding box center [1105, 467] width 82 height 38
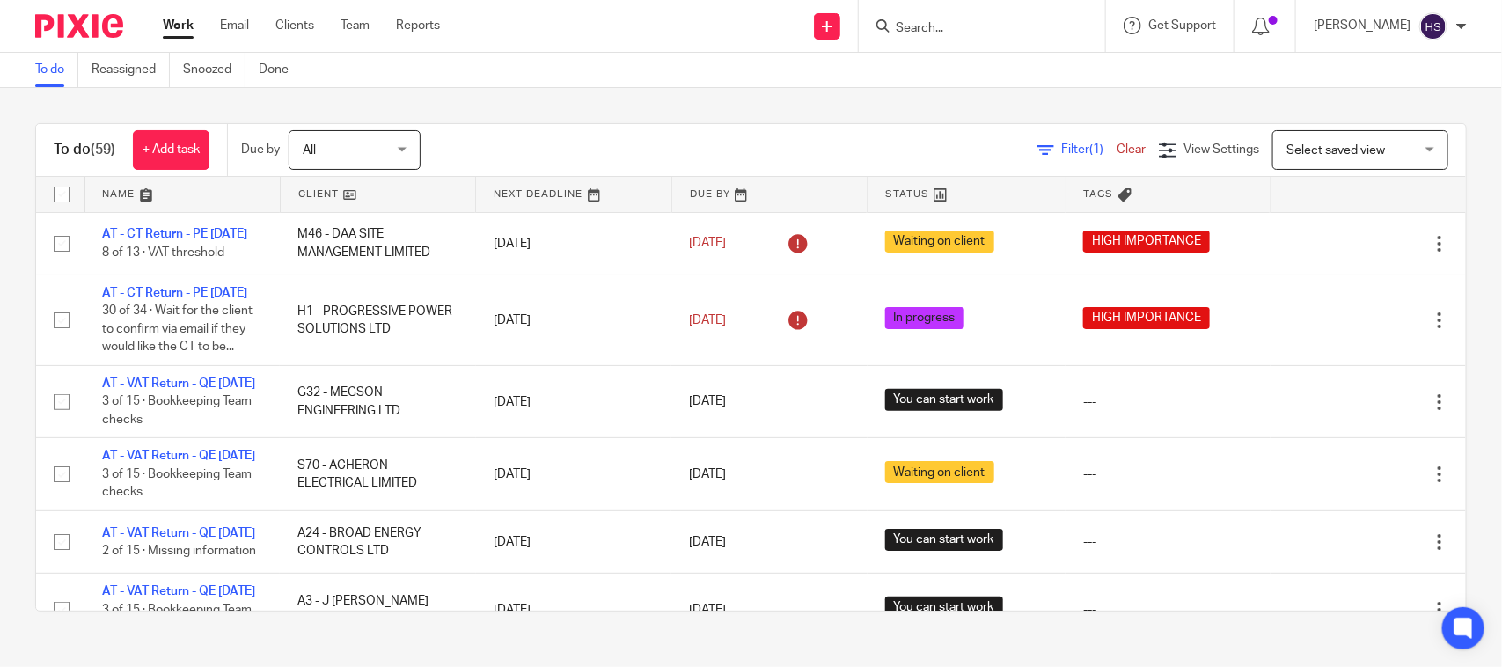
click at [465, 106] on div "To do (59) + Add task Due by All All Today Tomorrow This week Next week This mo…" at bounding box center [751, 367] width 1502 height 559
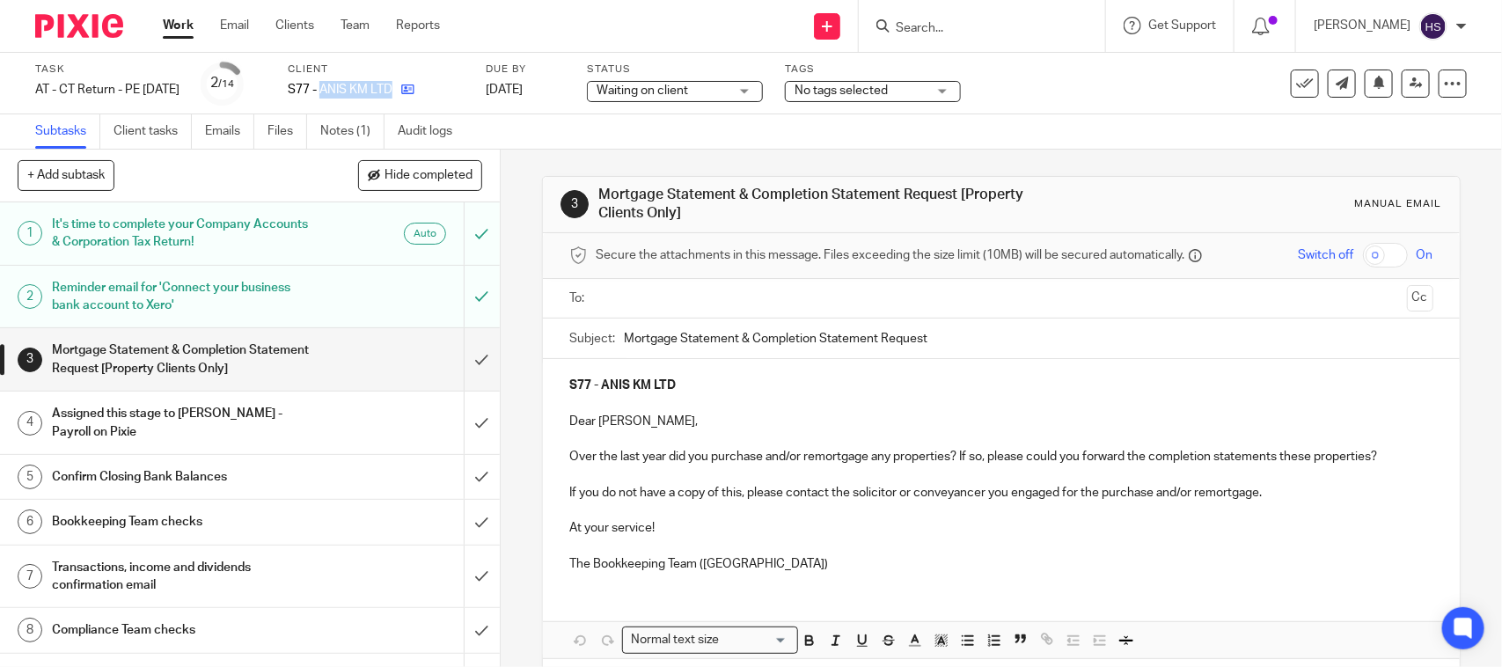
drag, startPoint x: 0, startPoint y: 0, endPoint x: 427, endPoint y: 92, distance: 436.7
click at [427, 92] on div "S77 - ANIS KM LTD" at bounding box center [376, 90] width 176 height 18
click at [414, 88] on icon at bounding box center [407, 89] width 13 height 13
copy div "ANIS KM LTD"
drag, startPoint x: 313, startPoint y: 86, endPoint x: 436, endPoint y: 98, distance: 123.7
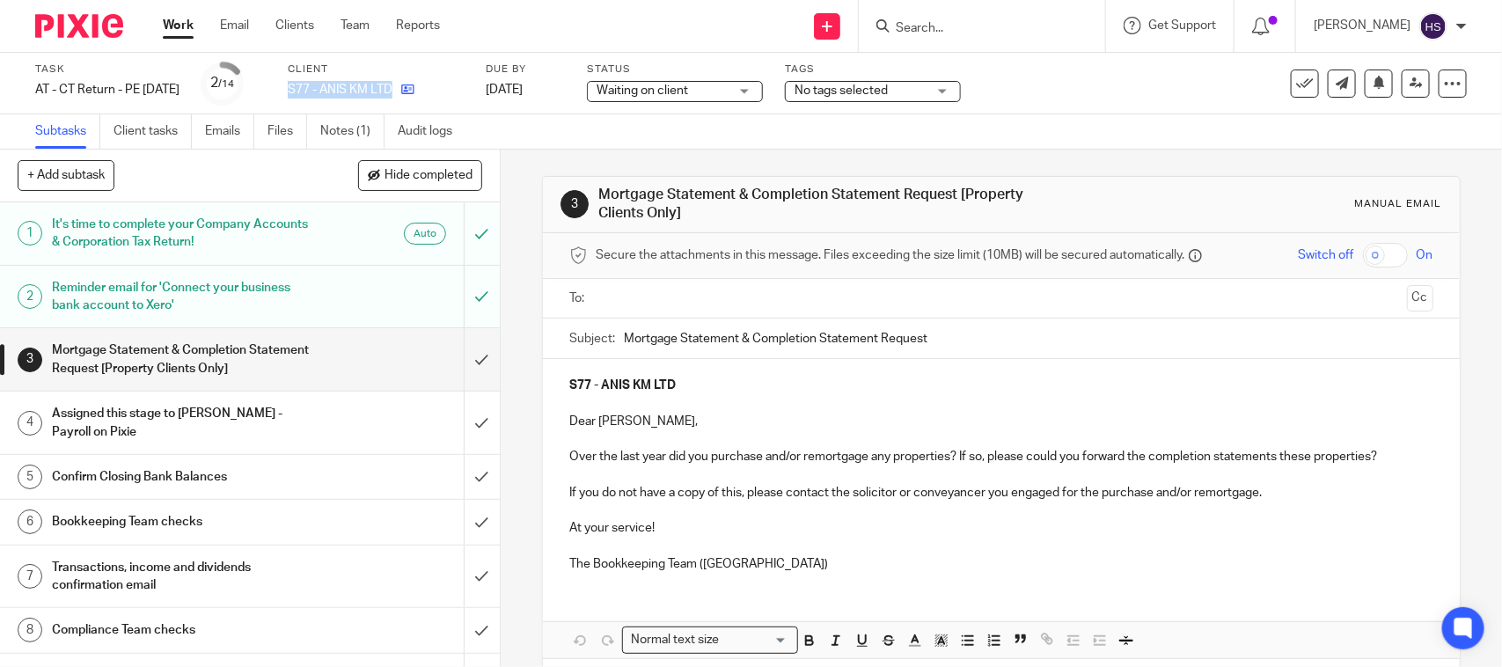
click at [436, 98] on div "Task AT - [GEOGRAPHIC_DATA] Return - PE [DATE] Save AT - [GEOGRAPHIC_DATA] Retu…" at bounding box center [631, 83] width 1193 height 42
copy div "S77 - ANIS KM LTD"
click at [345, 126] on link "Notes (1)" at bounding box center [352, 131] width 64 height 34
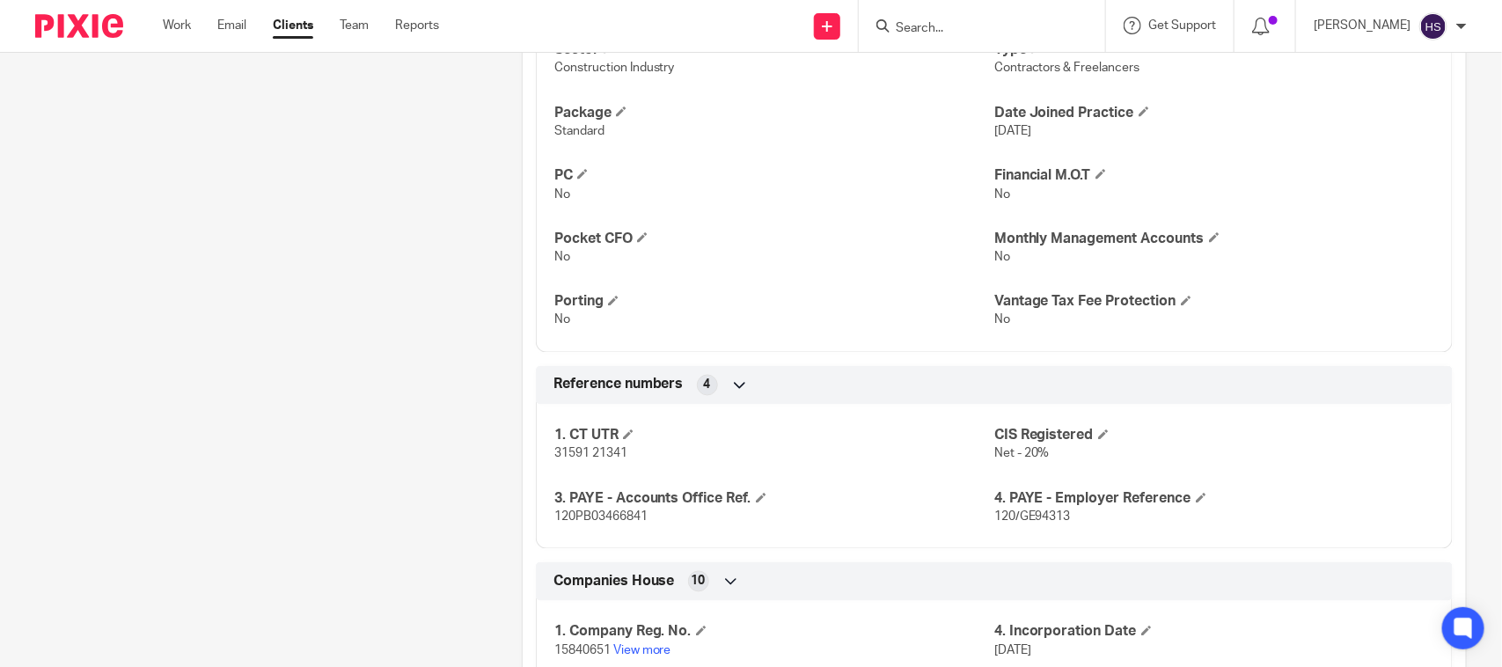
scroll to position [1393, 0]
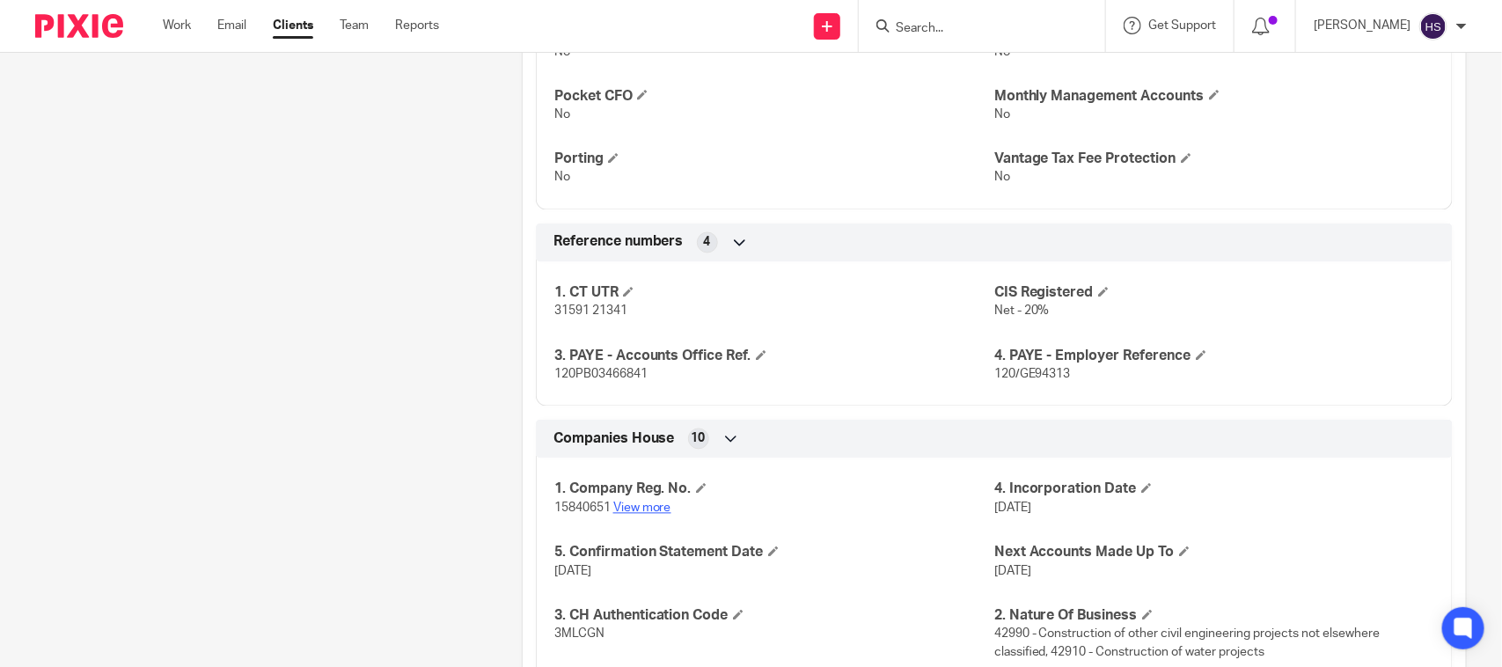
click at [656, 509] on link "View more" at bounding box center [642, 508] width 58 height 12
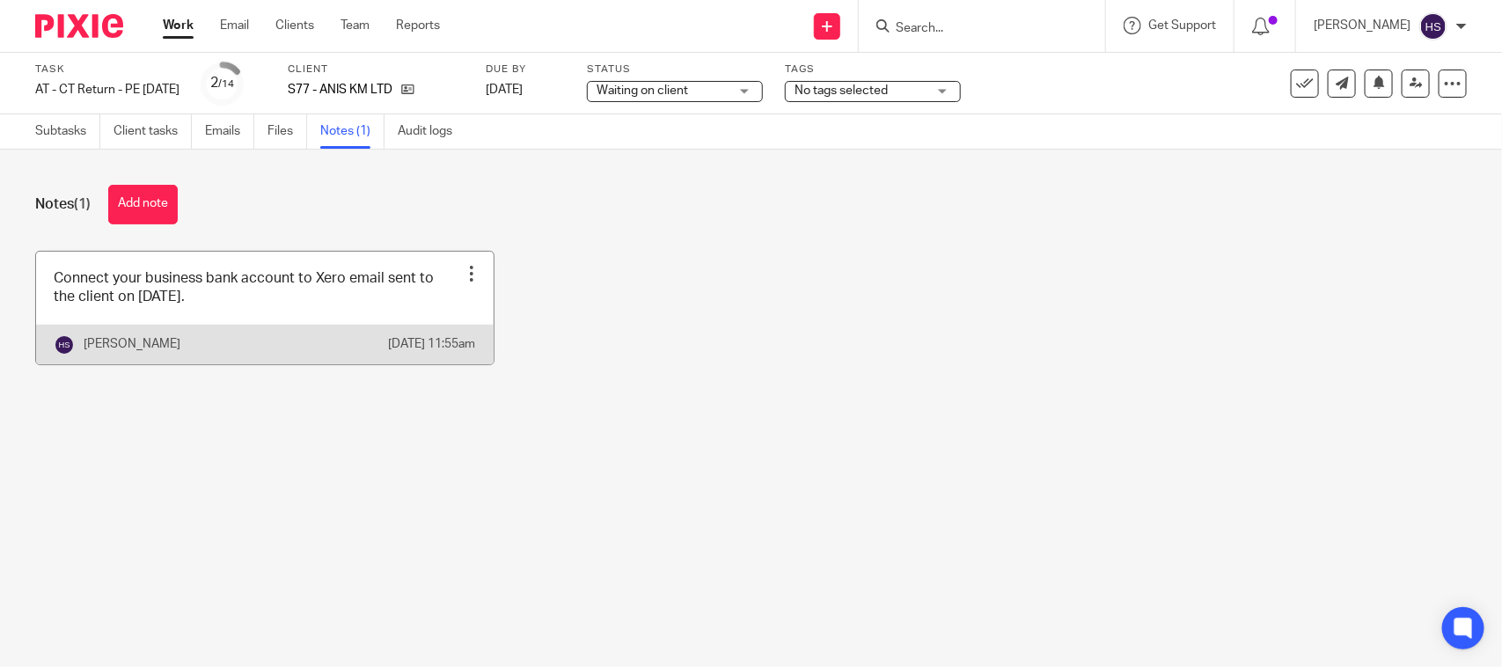
click at [365, 304] on link at bounding box center [265, 308] width 458 height 113
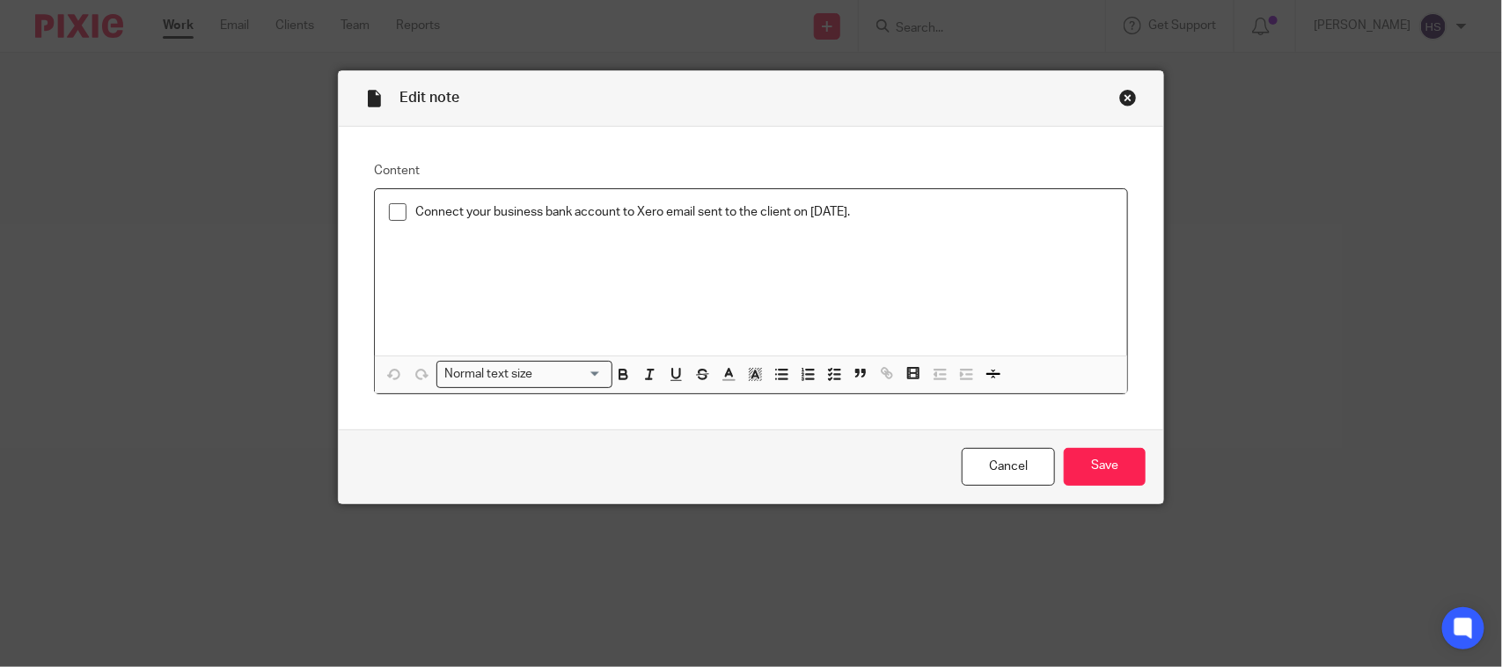
click at [398, 214] on span at bounding box center [398, 212] width 18 height 18
click at [1098, 468] on input "Save" at bounding box center [1105, 467] width 82 height 38
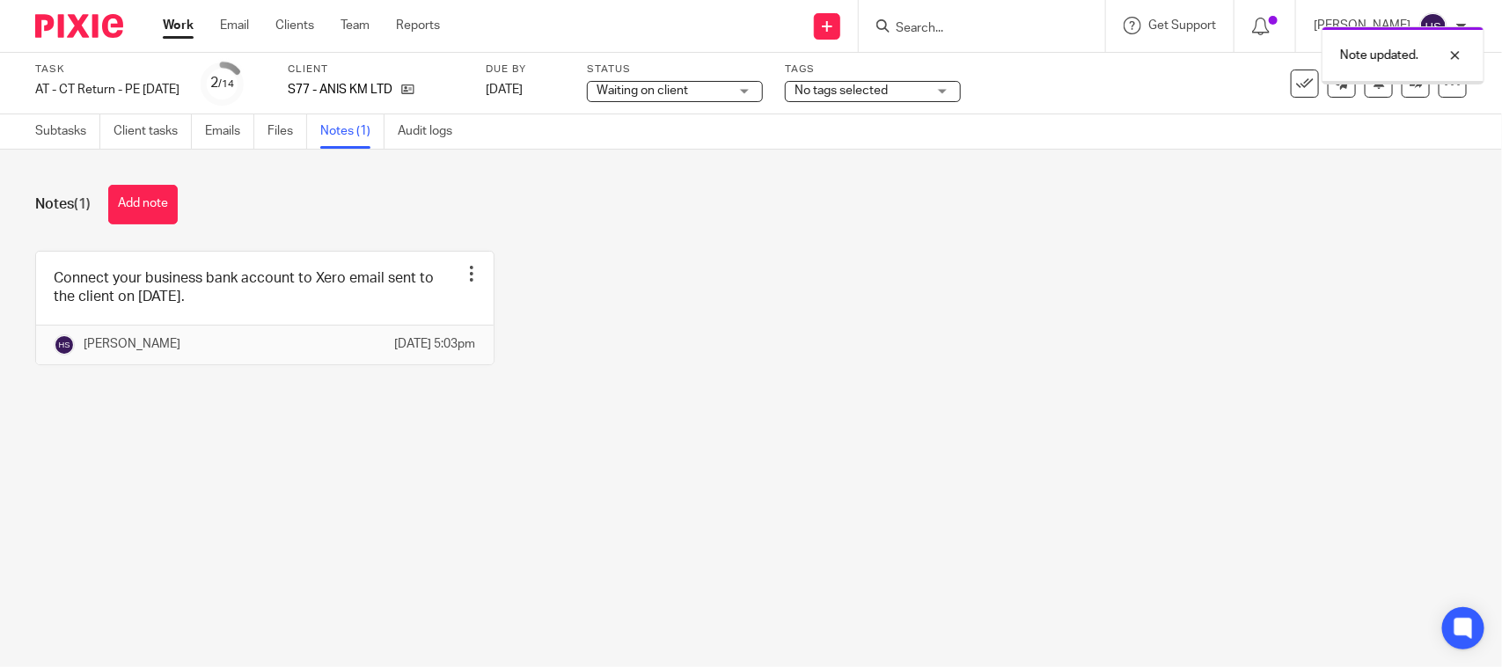
click at [722, 95] on span "Waiting on client" at bounding box center [663, 91] width 132 height 18
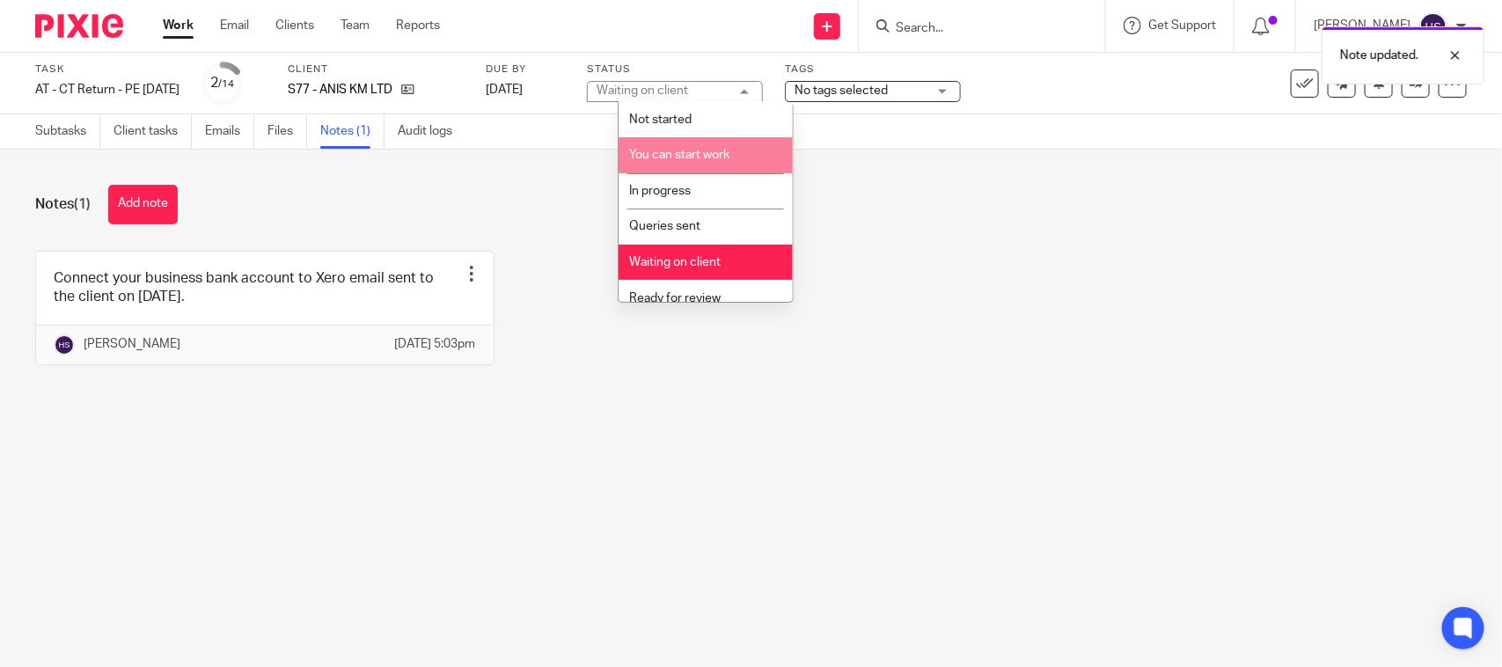
click at [707, 157] on span "You can start work" at bounding box center [680, 155] width 100 height 12
